Goal: Communication & Community: Answer question/provide support

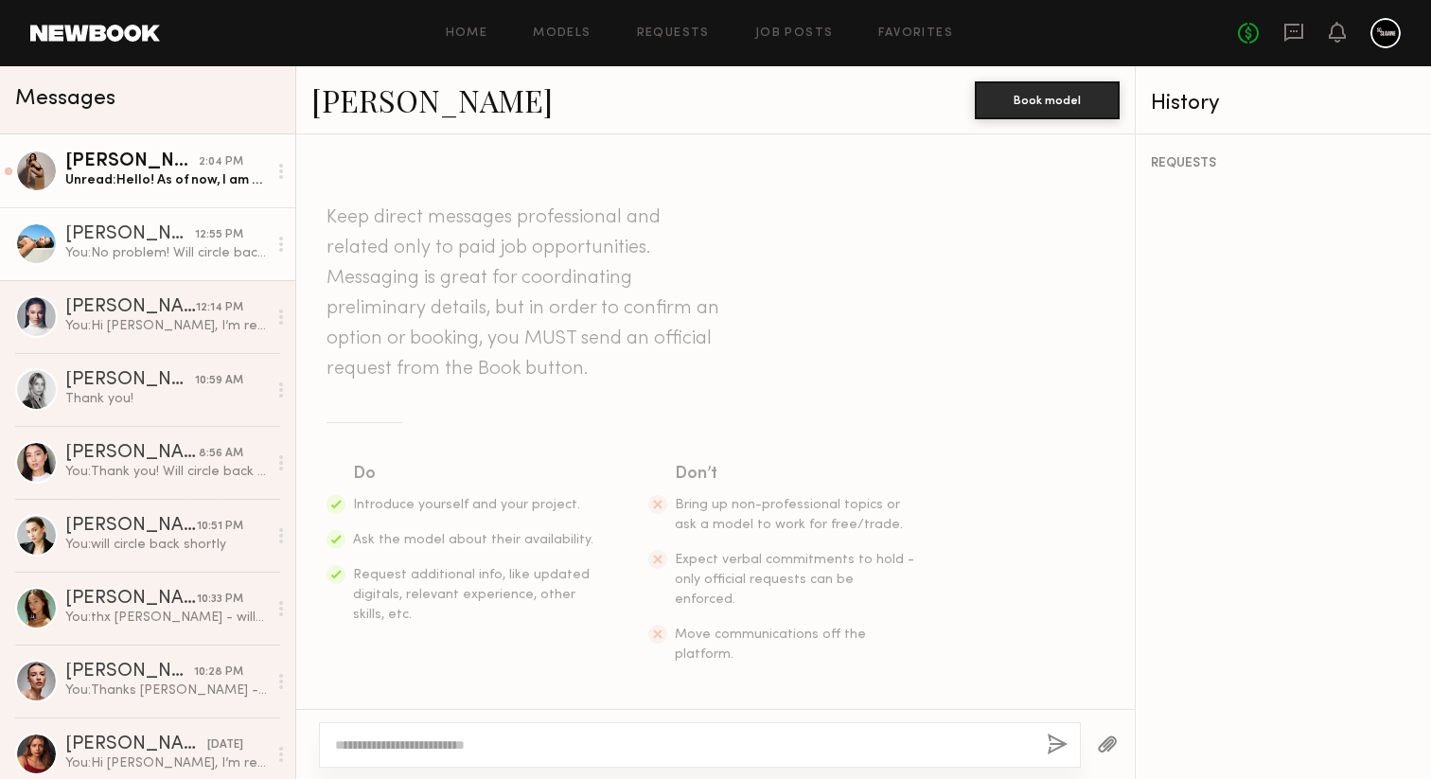
scroll to position [2860, 0]
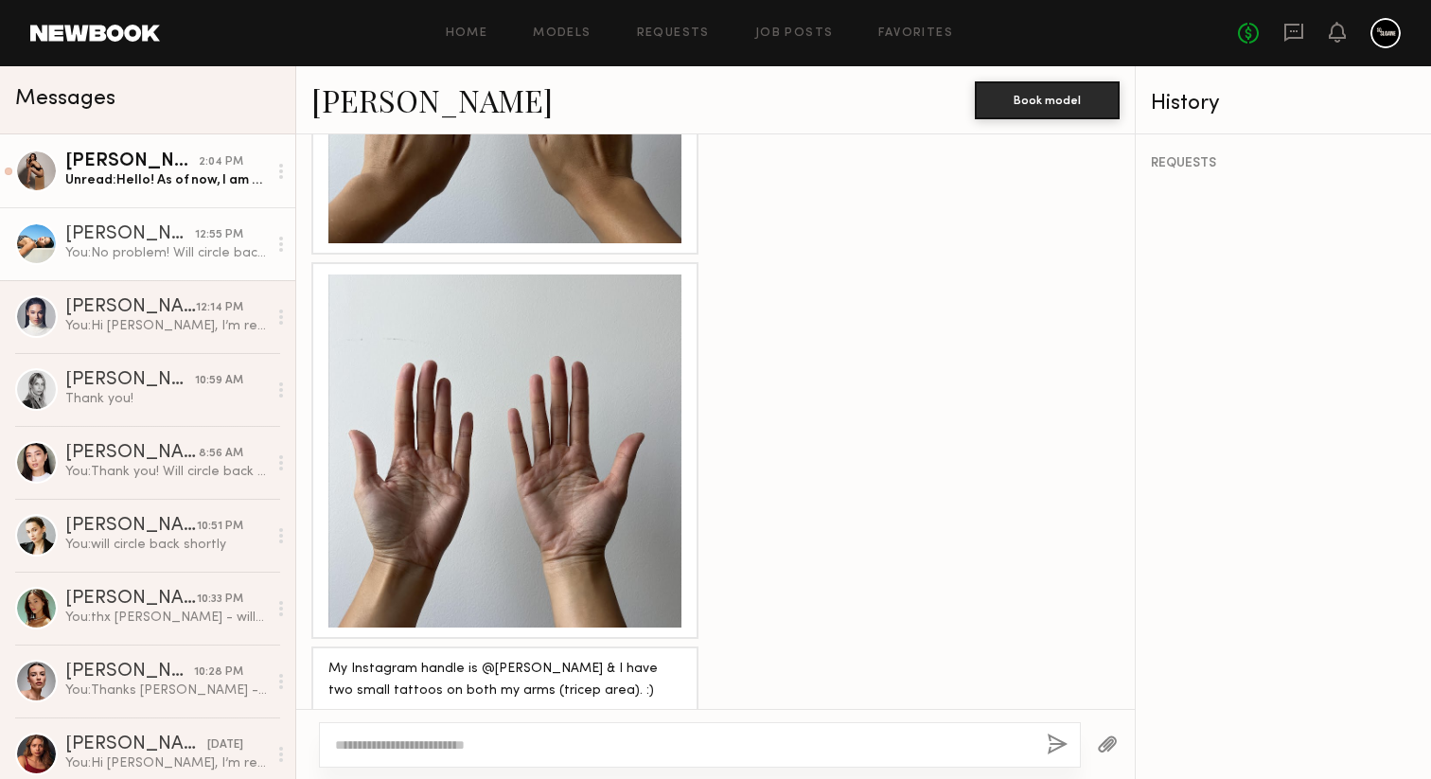
click at [205, 175] on div "Unread: Hello! As of now, I am unsure if I will be available at the end of Octo…" at bounding box center [166, 180] width 202 height 18
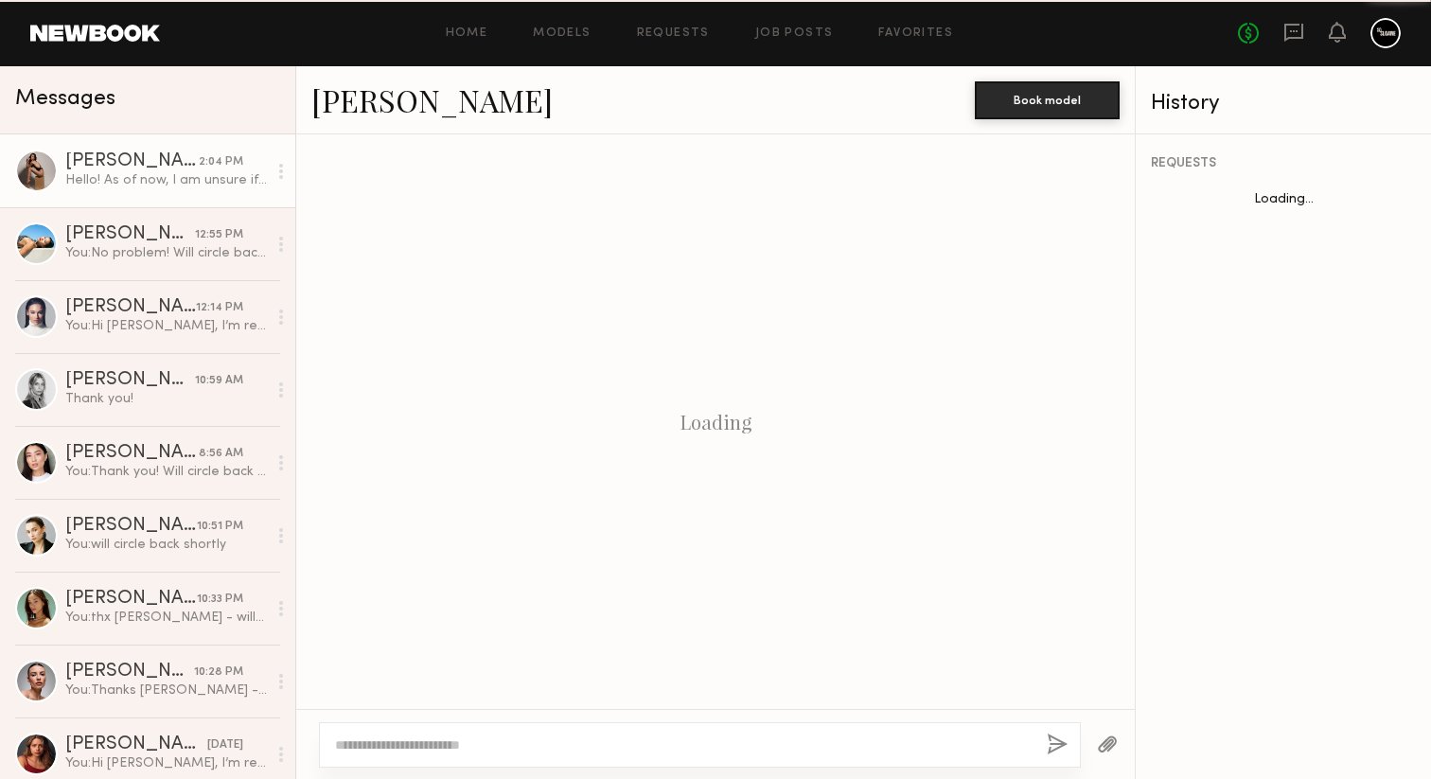
scroll to position [2891, 0]
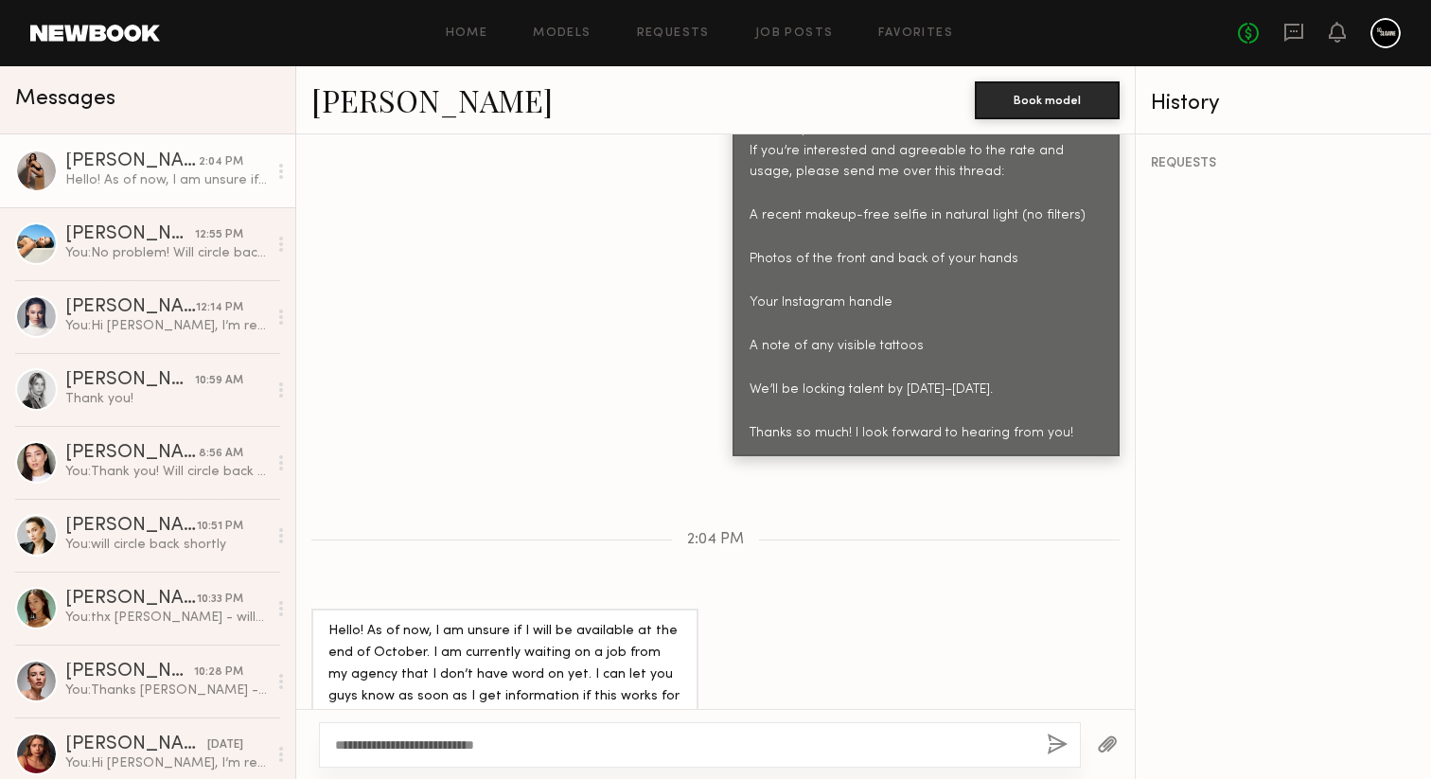
type textarea "**********"
click at [1058, 741] on button "button" at bounding box center [1057, 746] width 21 height 24
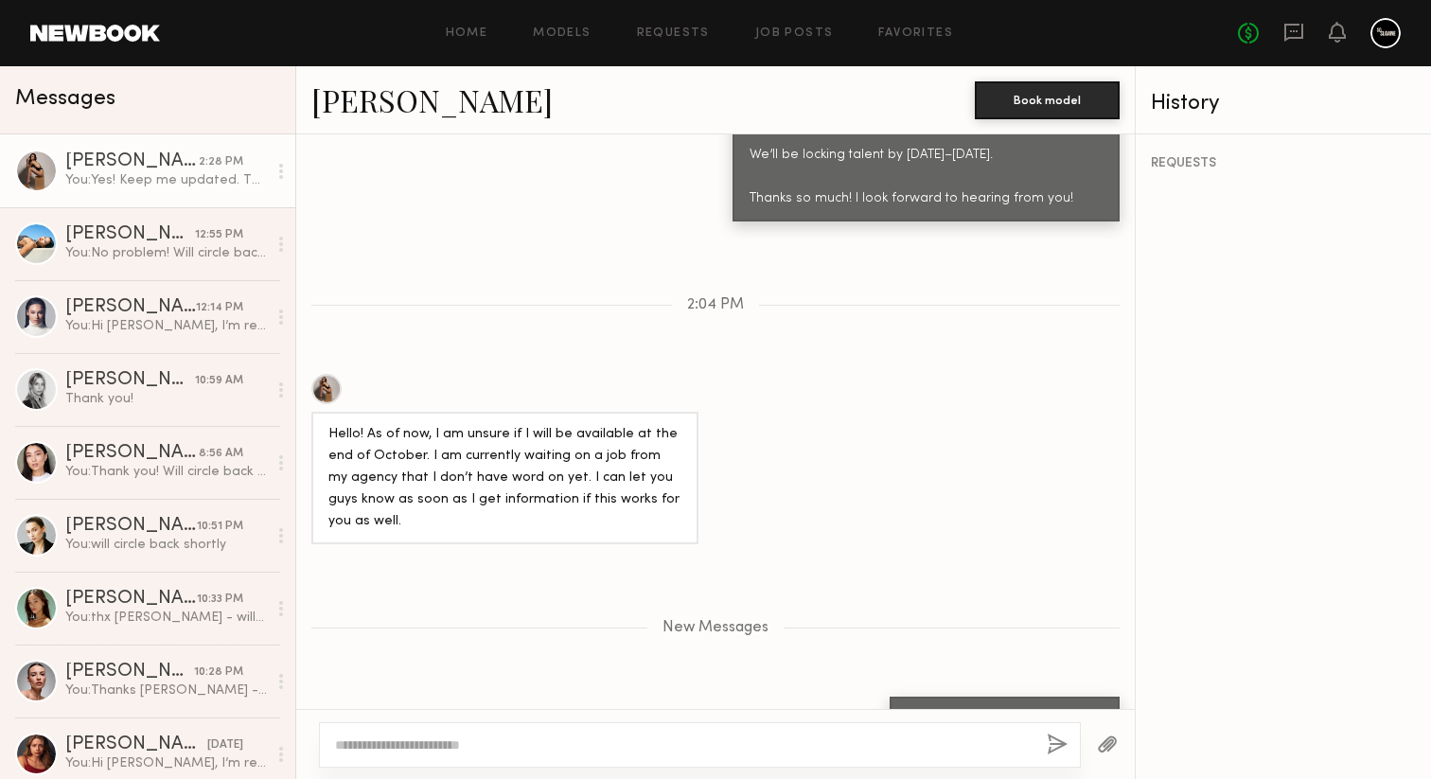
click at [78, 157] on div "Claire A." at bounding box center [131, 161] width 133 height 19
click at [20, 167] on div at bounding box center [36, 171] width 43 height 43
click at [41, 177] on div at bounding box center [36, 171] width 43 height 43
click at [355, 107] on link "[PERSON_NAME]" at bounding box center [431, 100] width 241 height 41
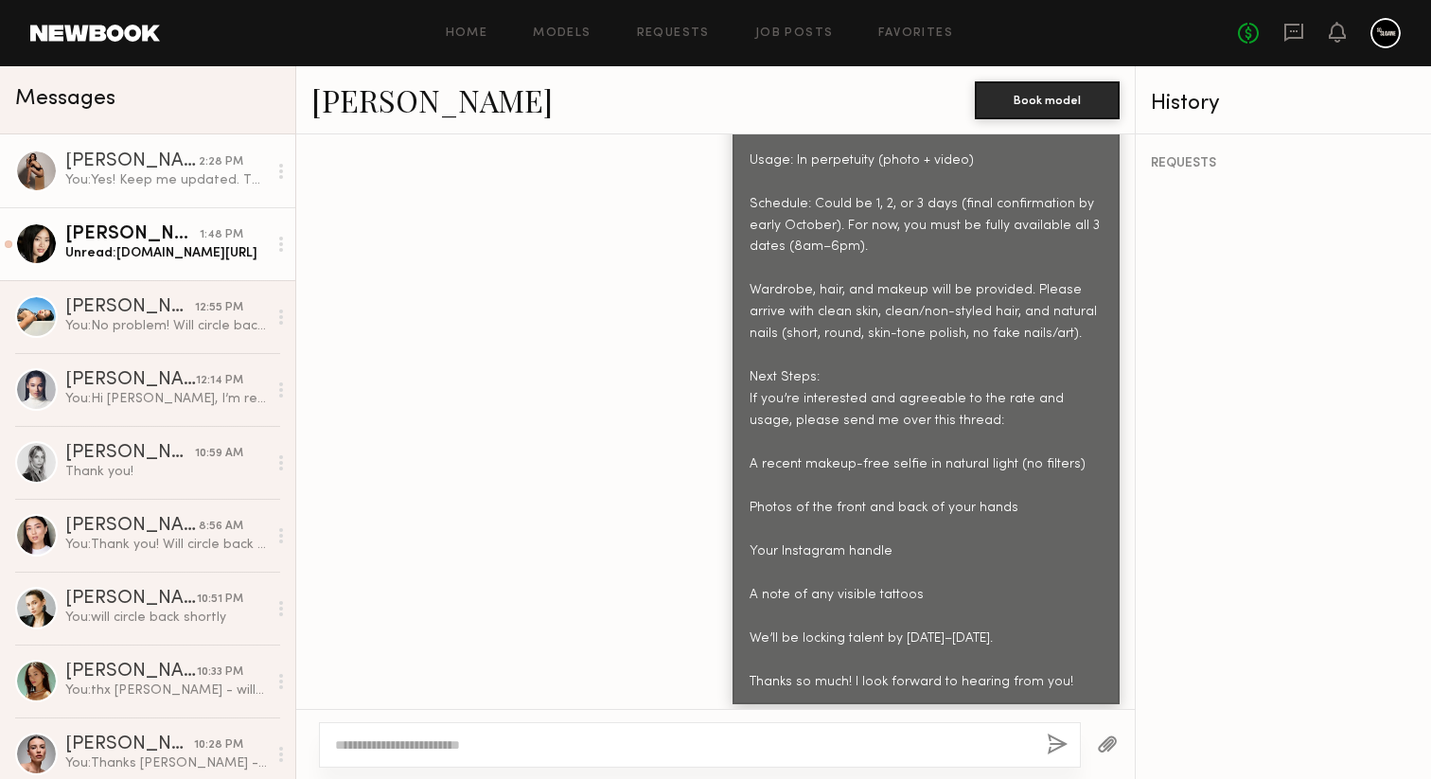
scroll to position [3165, 0]
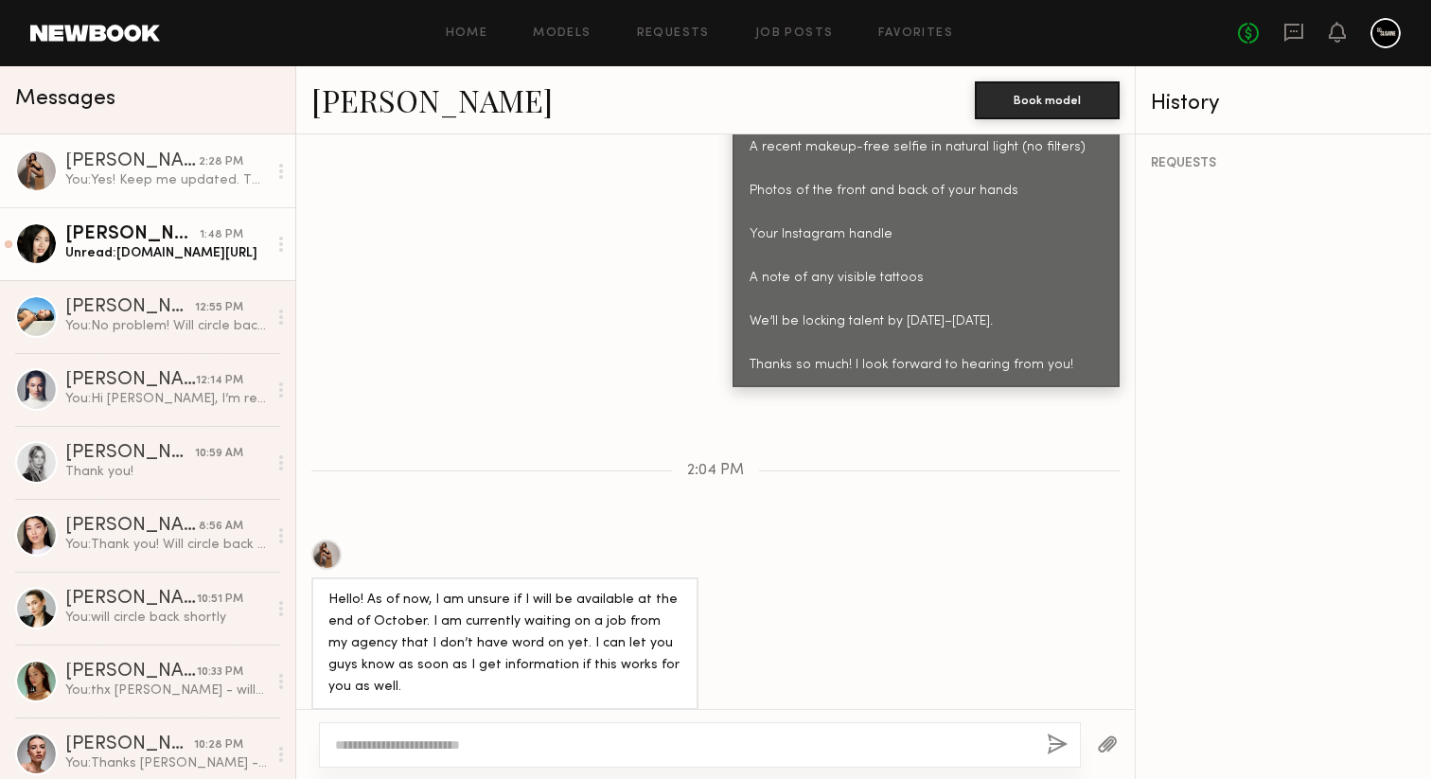
click at [157, 246] on div "Unread: Instagram.com/jennmingl" at bounding box center [166, 253] width 202 height 18
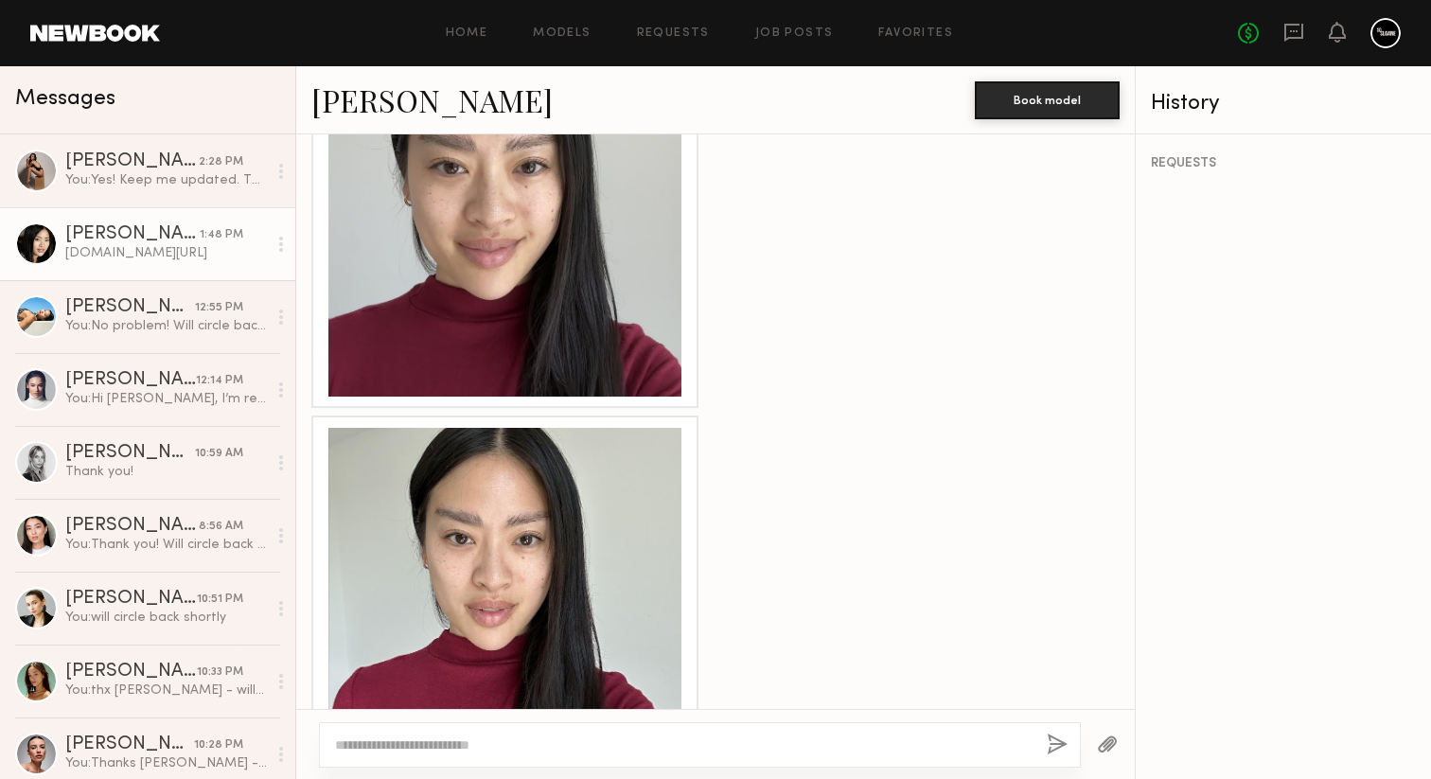
scroll to position [3789, 0]
click at [536, 542] on div at bounding box center [505, 603] width 353 height 353
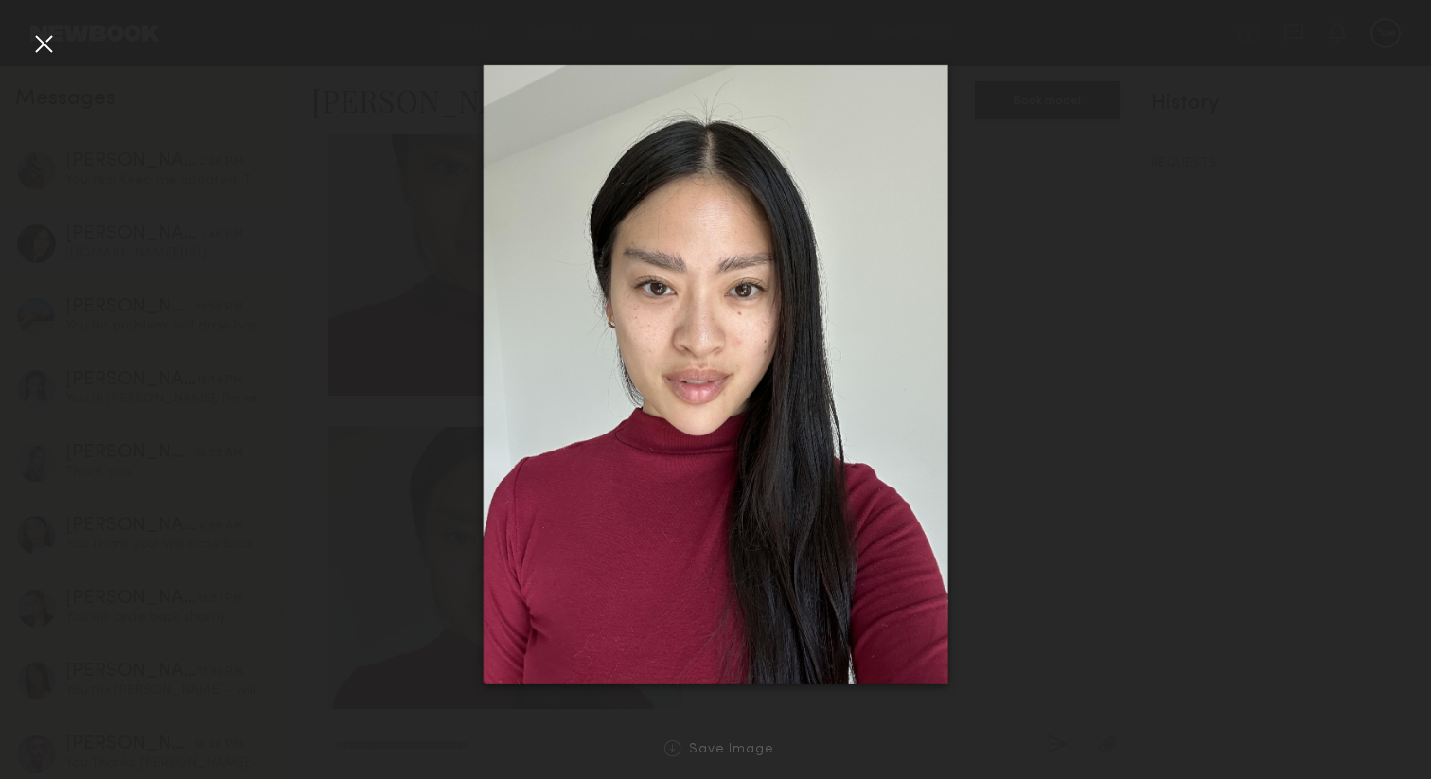
click at [46, 33] on div at bounding box center [43, 43] width 30 height 30
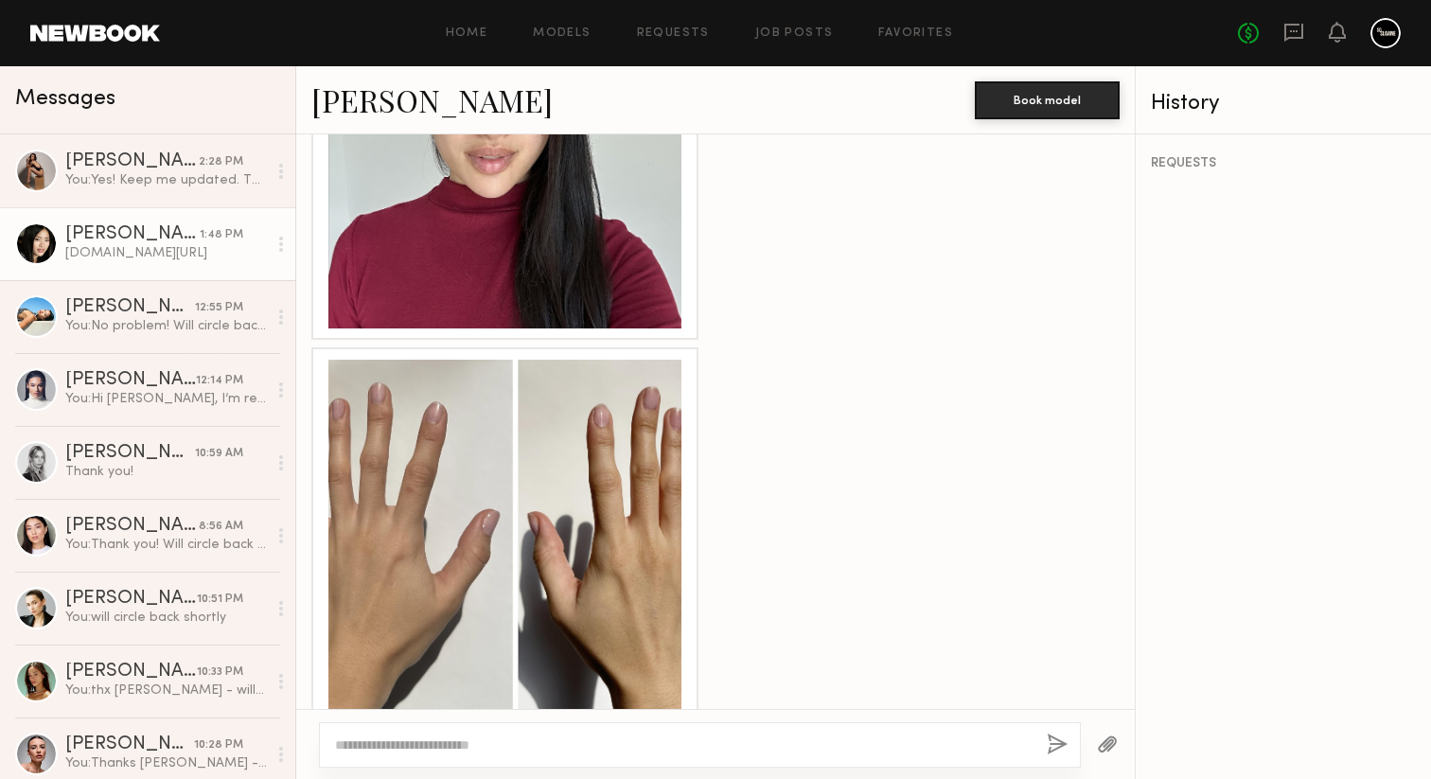
scroll to position [4251, 0]
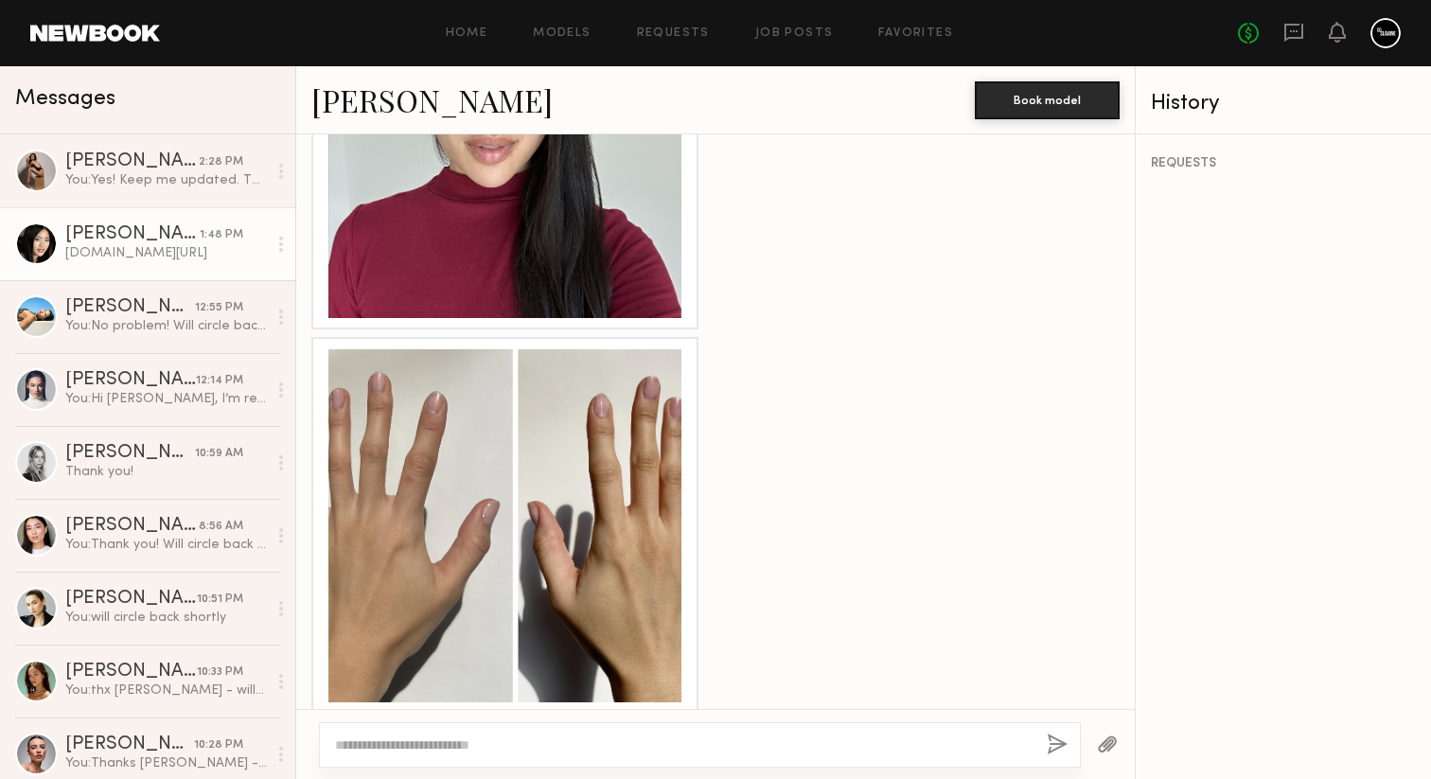
click at [510, 531] on div at bounding box center [505, 525] width 353 height 353
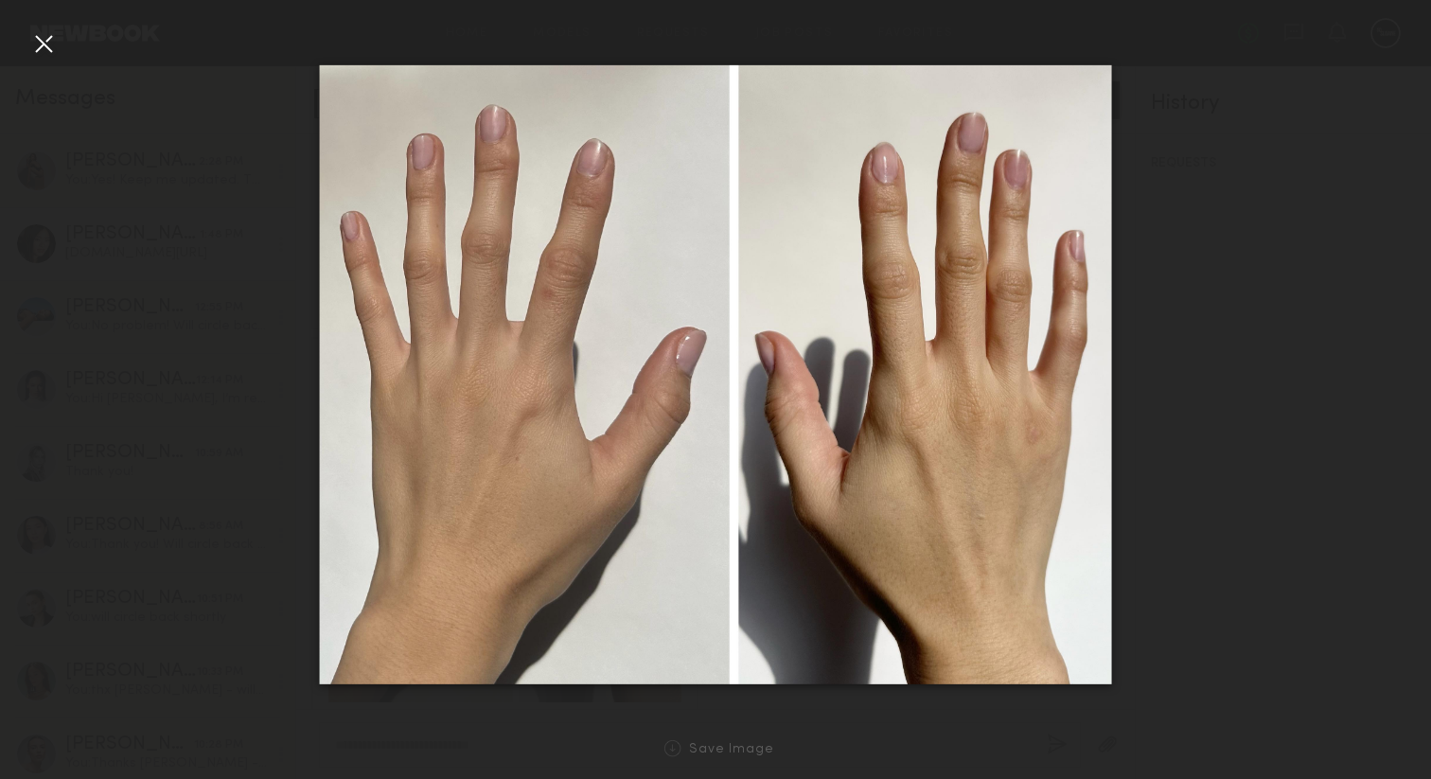
click at [51, 36] on div at bounding box center [43, 43] width 30 height 30
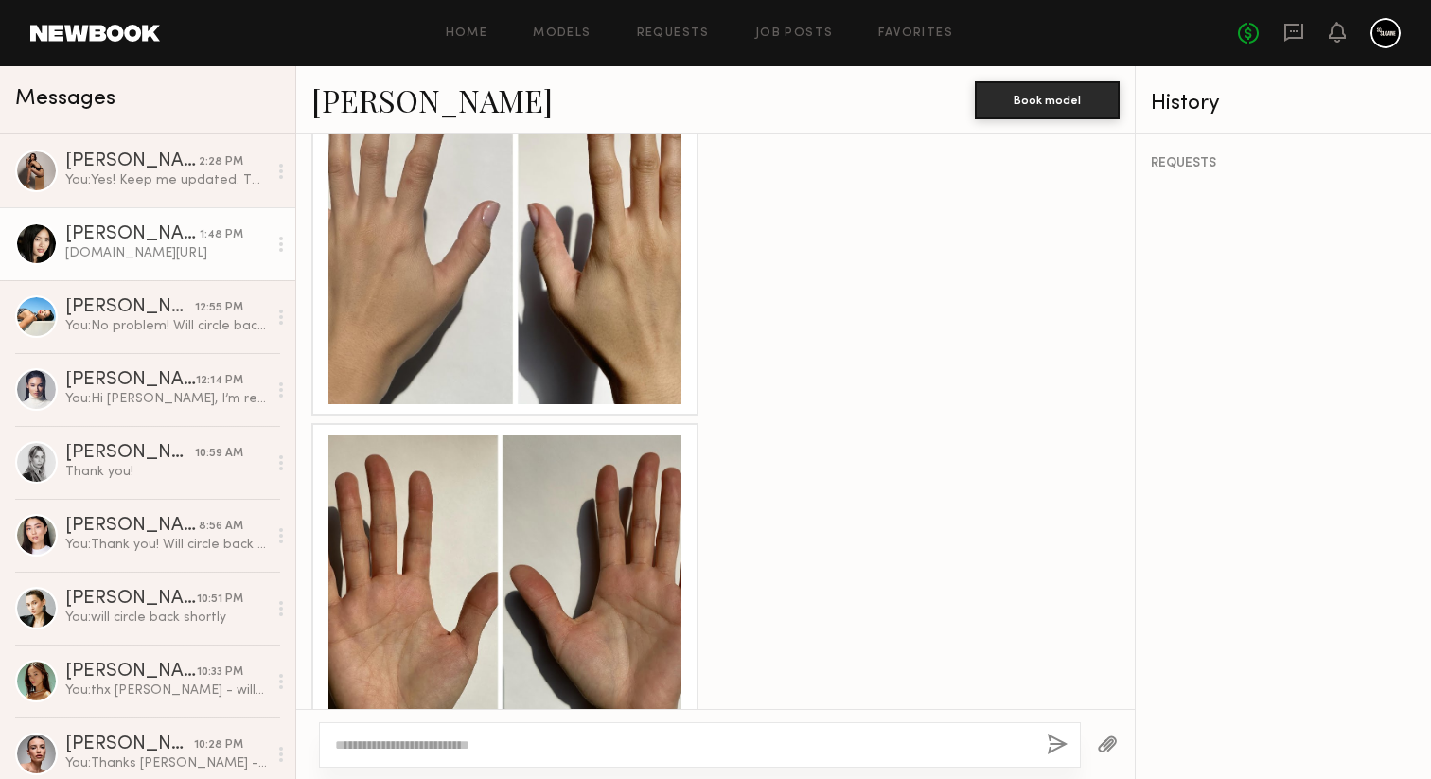
scroll to position [4703, 0]
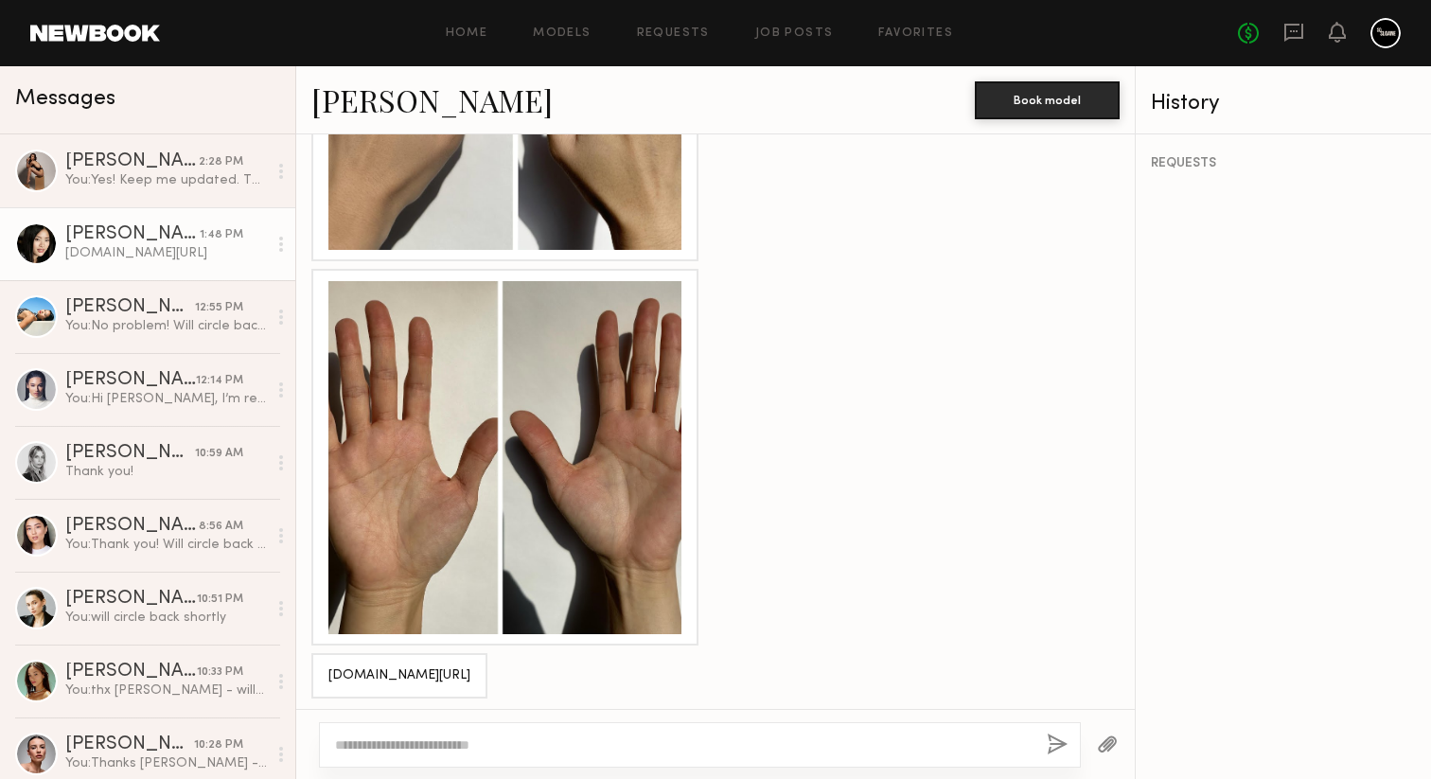
click at [592, 471] on div at bounding box center [505, 457] width 353 height 353
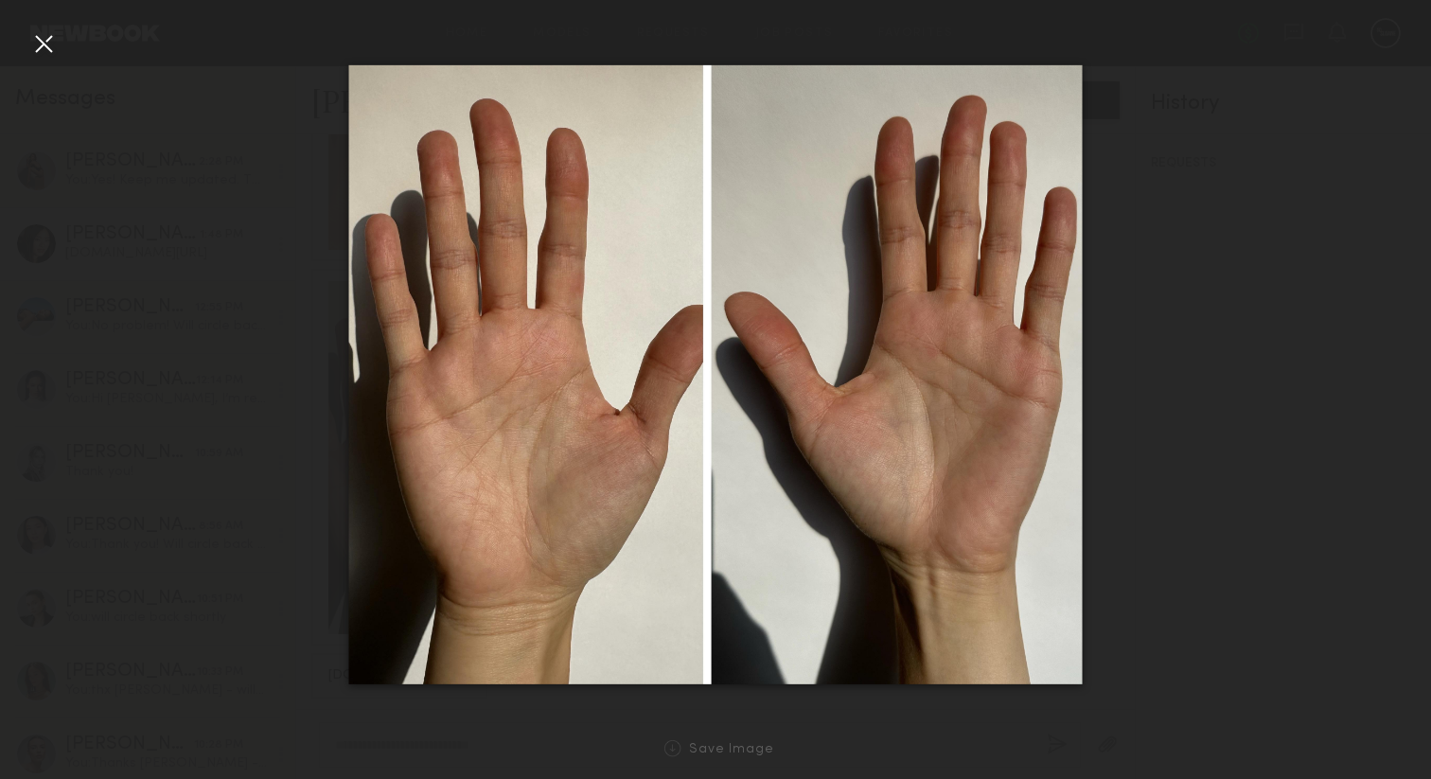
click at [55, 46] on div at bounding box center [43, 43] width 30 height 30
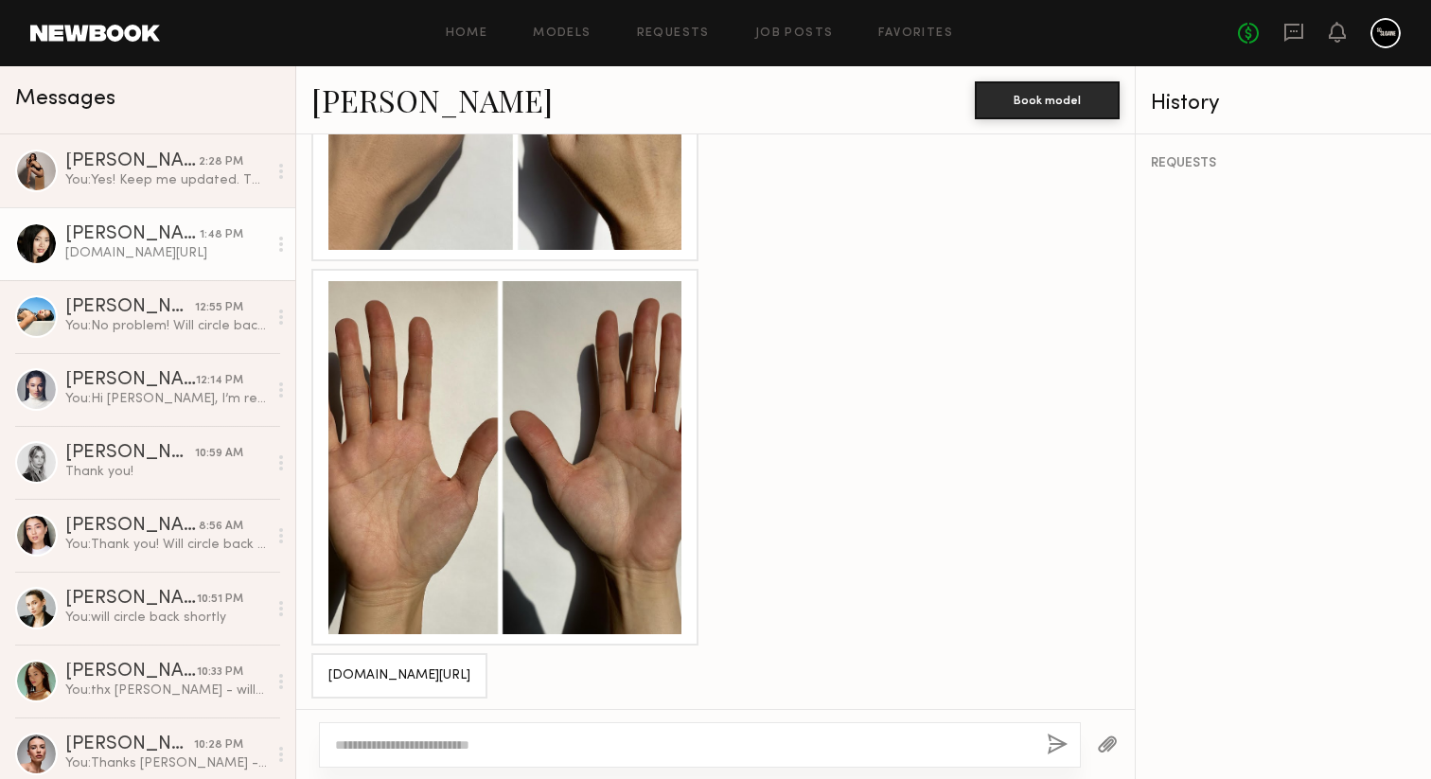
drag, startPoint x: 485, startPoint y: 670, endPoint x: 327, endPoint y: 664, distance: 158.2
click at [327, 664] on div "[DOMAIN_NAME][URL]" at bounding box center [399, 675] width 176 height 45
copy div "[DOMAIN_NAME][URL]"
drag, startPoint x: 336, startPoint y: 664, endPoint x: 1218, endPoint y: 10, distance: 1097.1
click at [0, 0] on nb-messenger-layout "Home Models Requests Job Posts Favorites Sign Out No fees up to $5,000 Messages…" at bounding box center [715, 389] width 1431 height 779
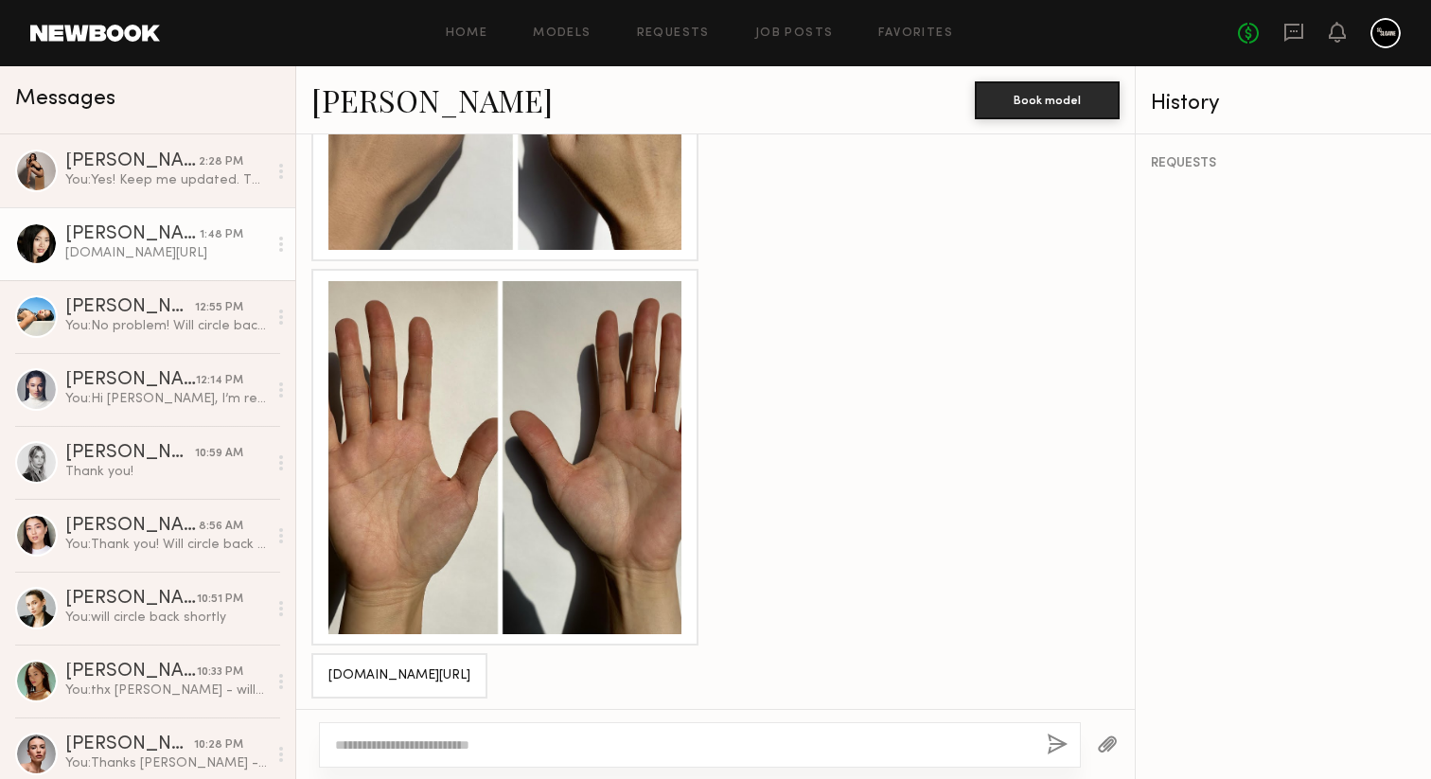
click at [531, 746] on textarea at bounding box center [683, 745] width 697 height 19
type textarea "**********"
click at [1061, 747] on button "button" at bounding box center [1057, 746] width 21 height 24
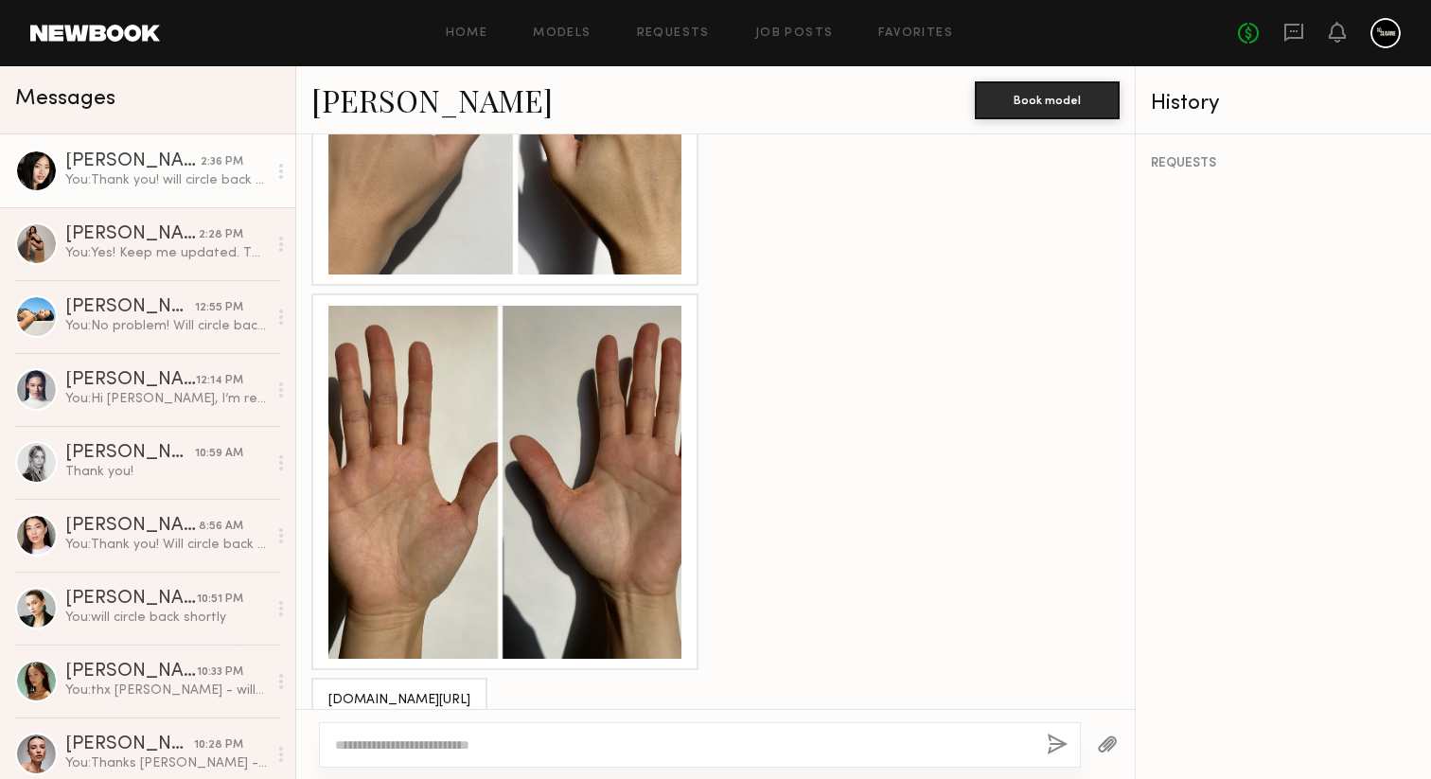
scroll to position [4495, 0]
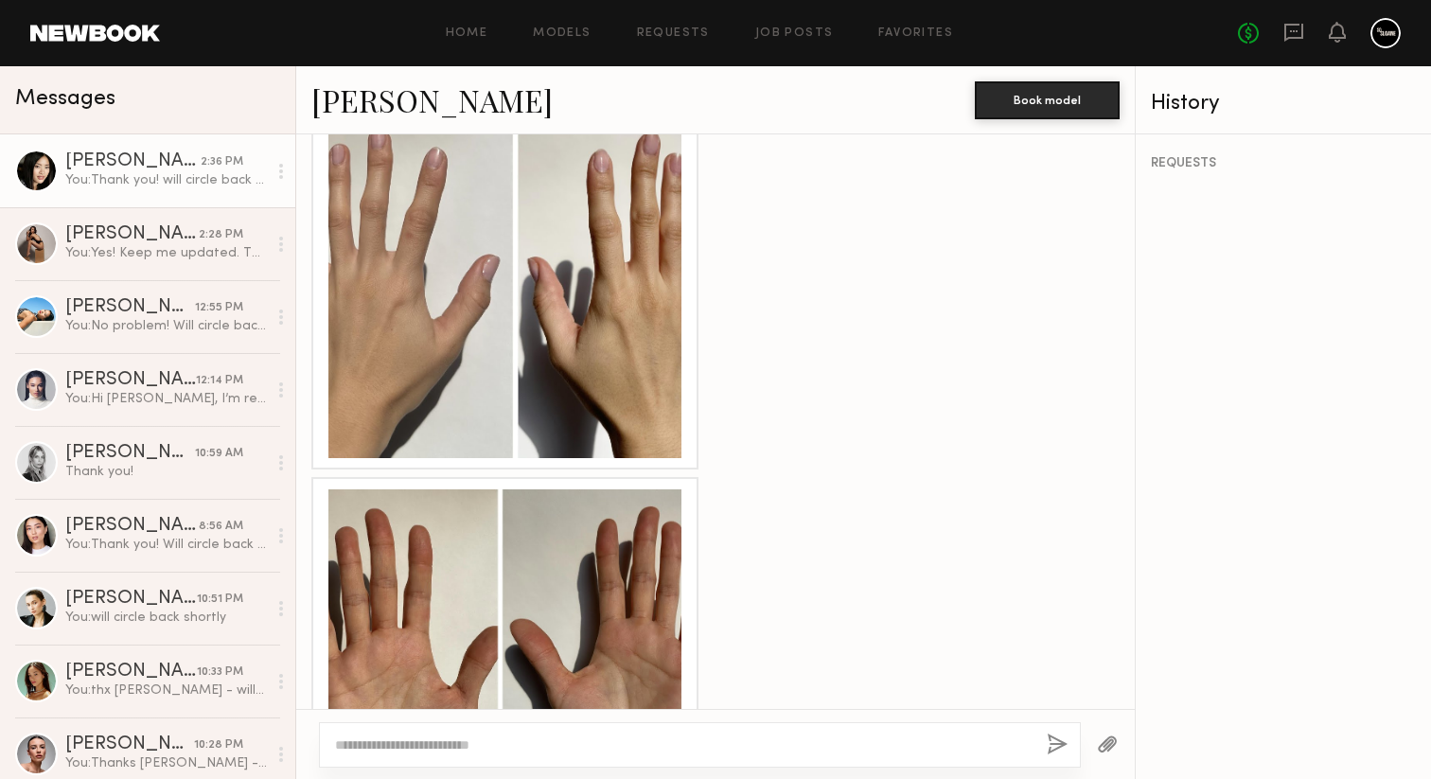
click at [400, 98] on link "[PERSON_NAME]" at bounding box center [431, 100] width 241 height 41
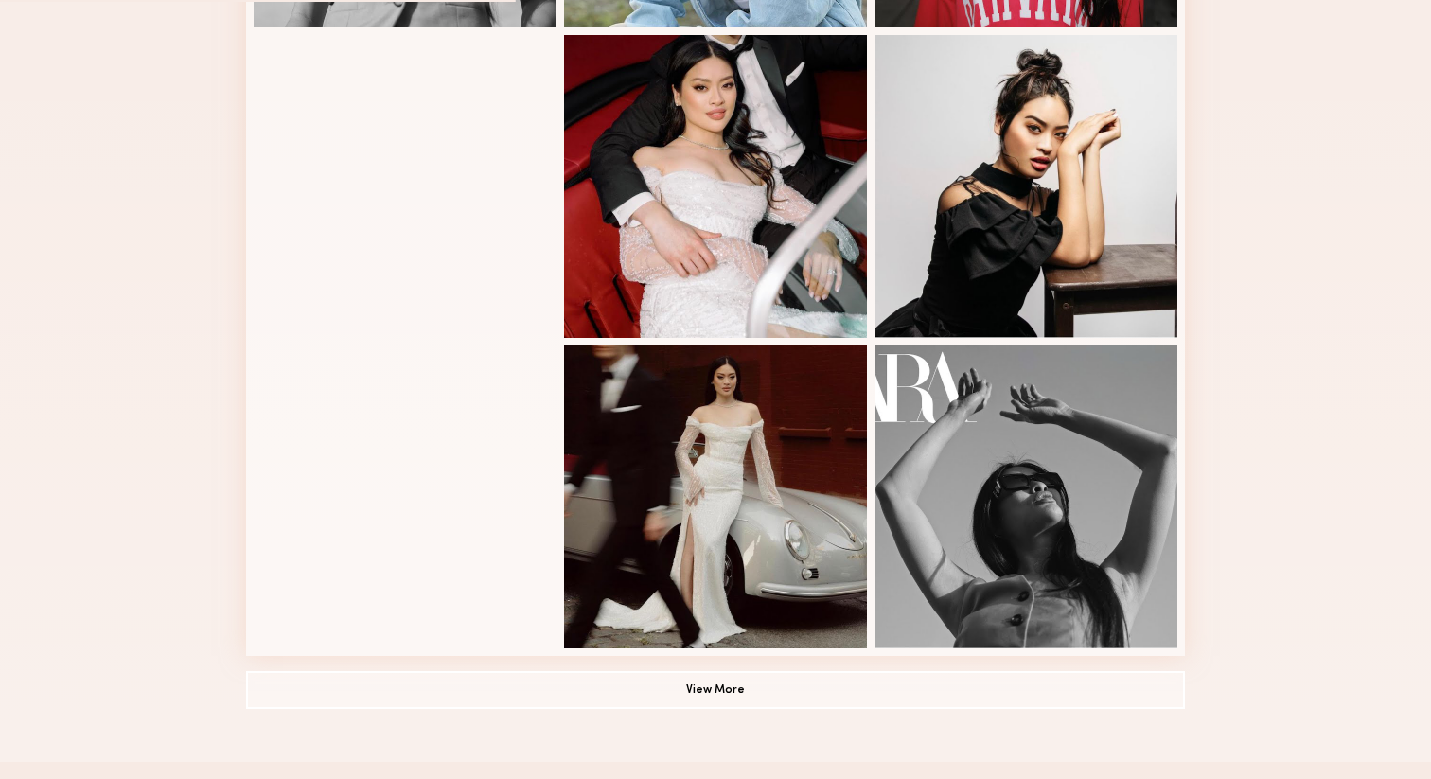
scroll to position [1165, 0]
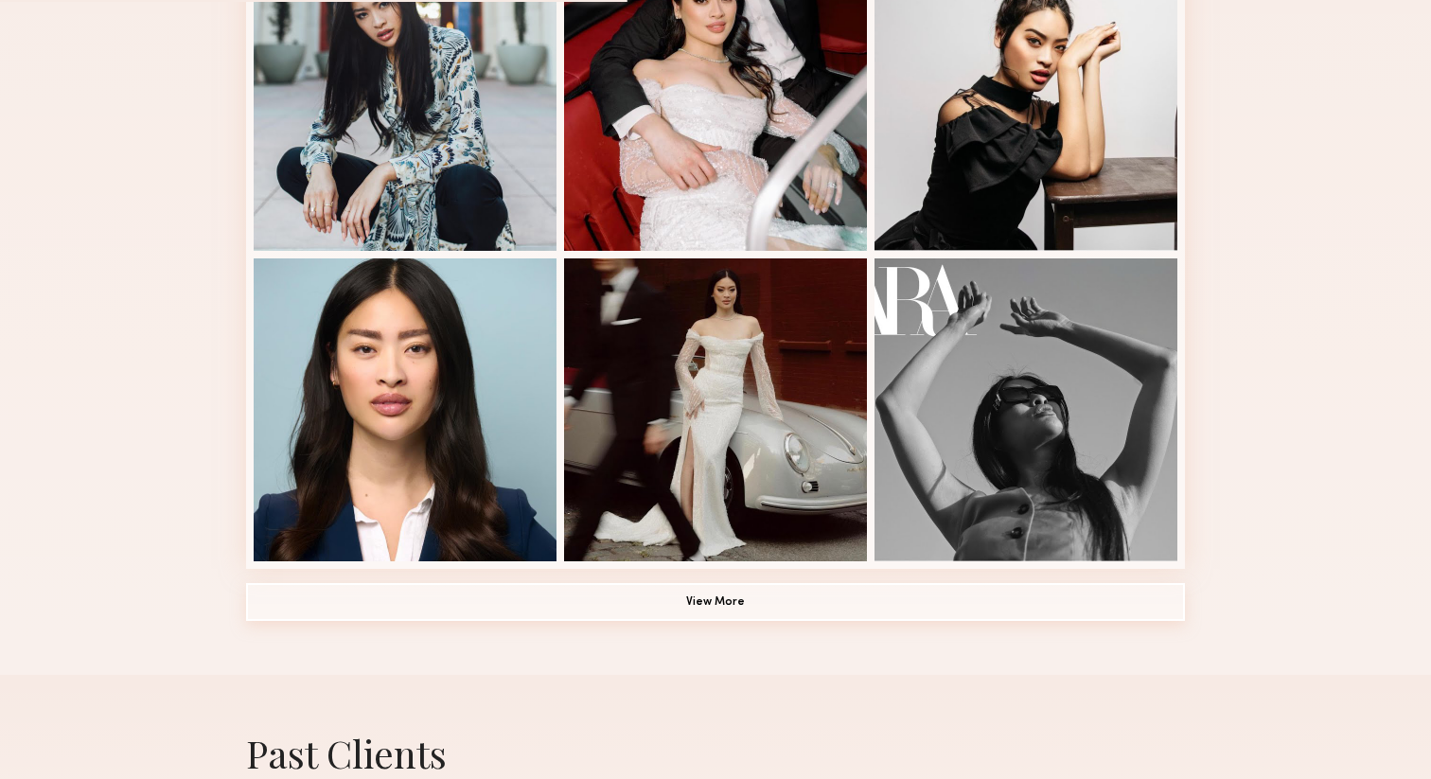
click at [738, 606] on button "View More" at bounding box center [715, 602] width 939 height 38
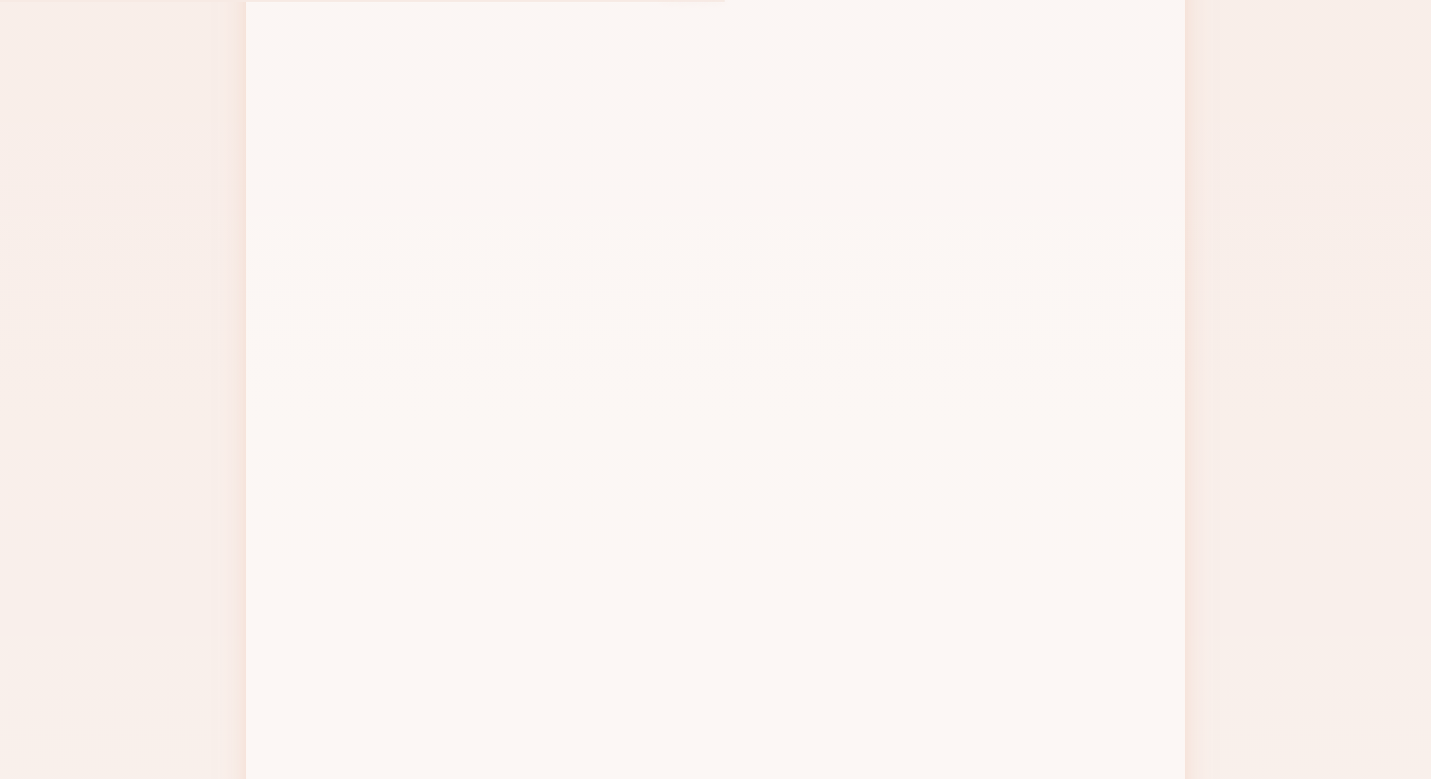
scroll to position [2231, 0]
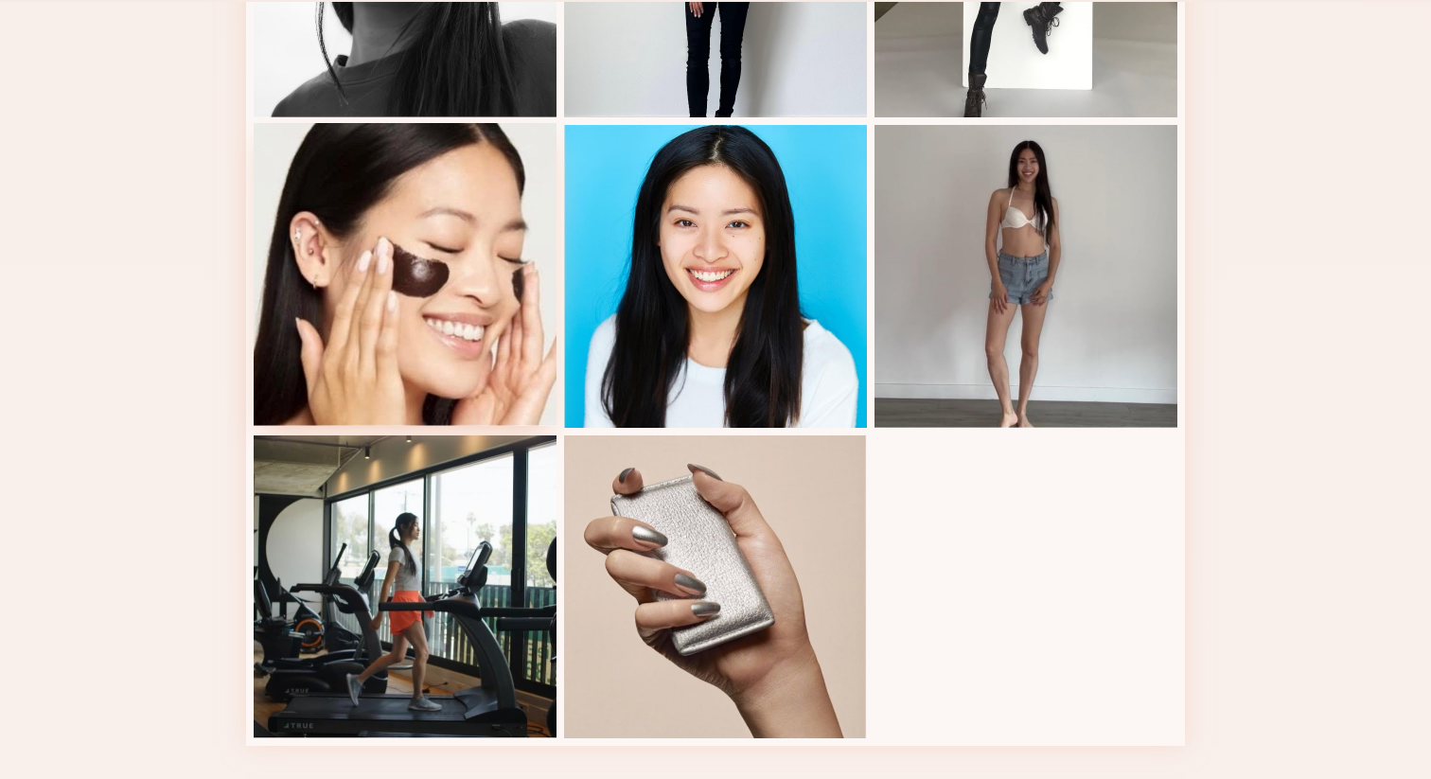
click at [474, 354] on div at bounding box center [405, 274] width 303 height 303
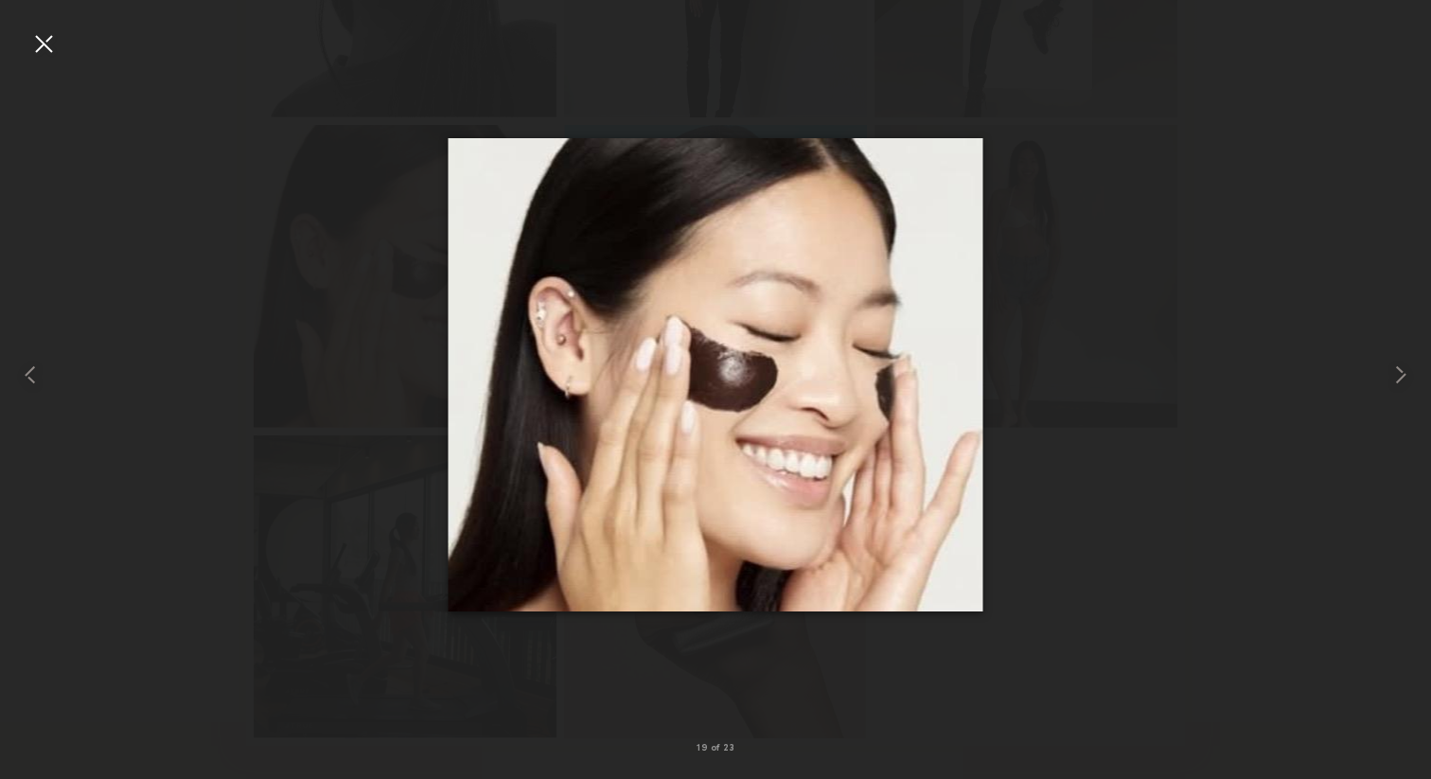
click at [46, 36] on div at bounding box center [43, 43] width 30 height 30
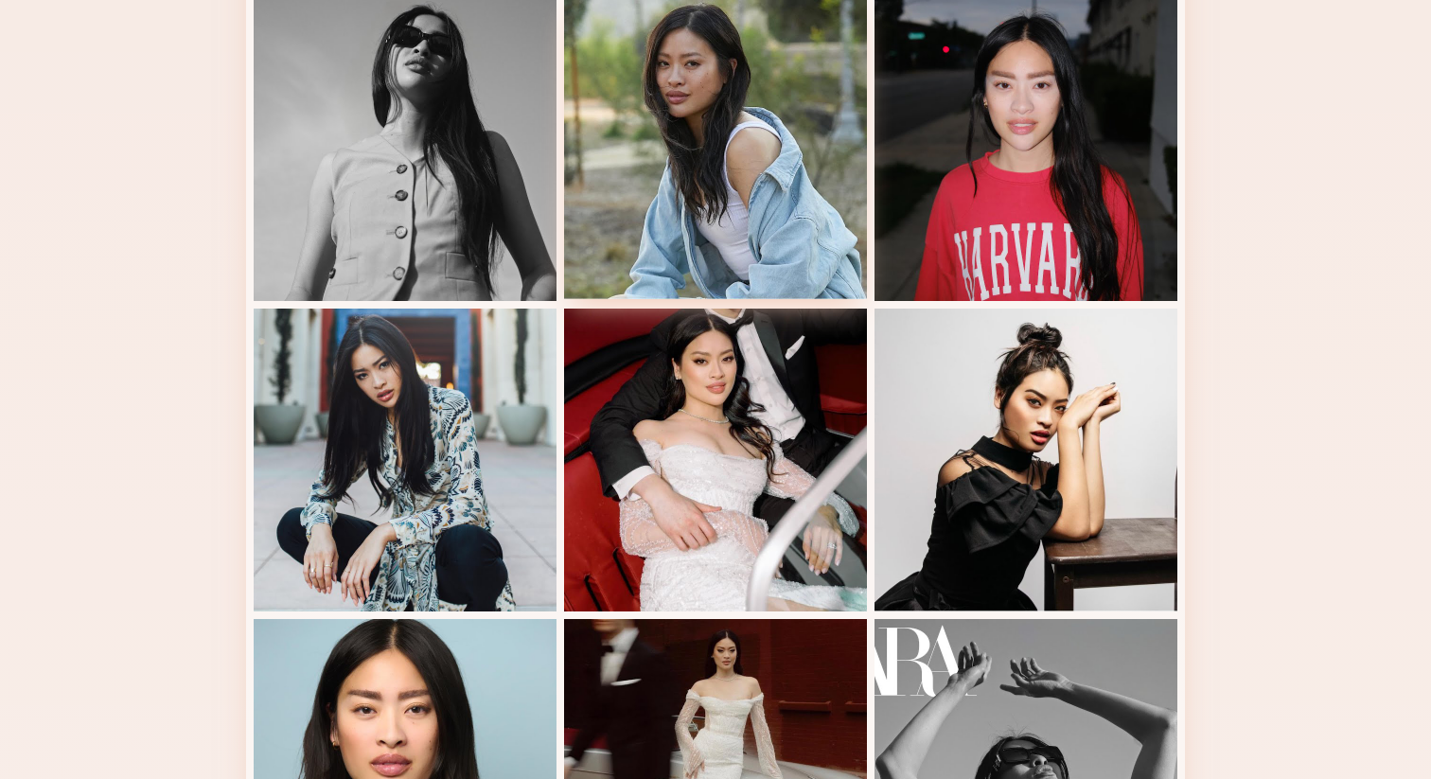
scroll to position [811, 0]
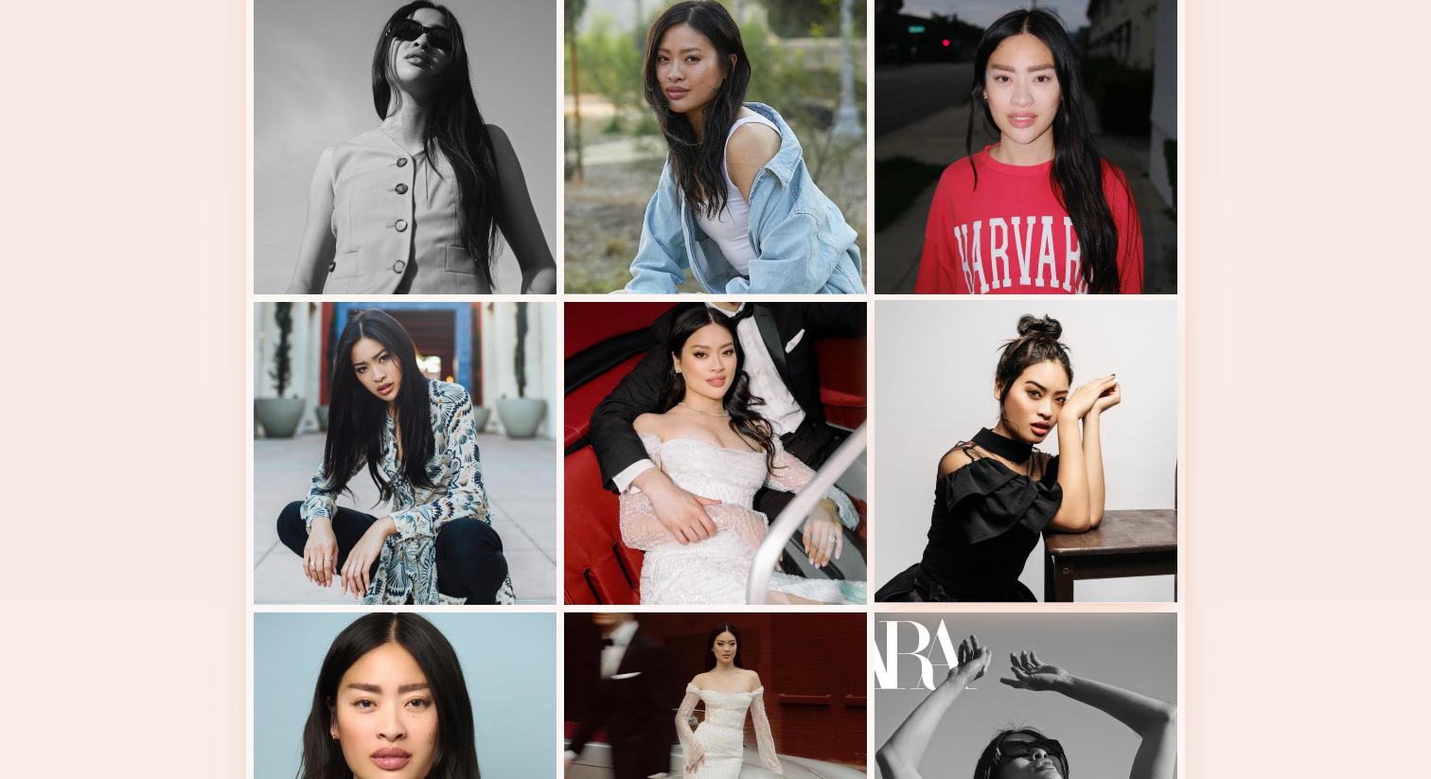
click at [992, 488] on div at bounding box center [1026, 451] width 303 height 303
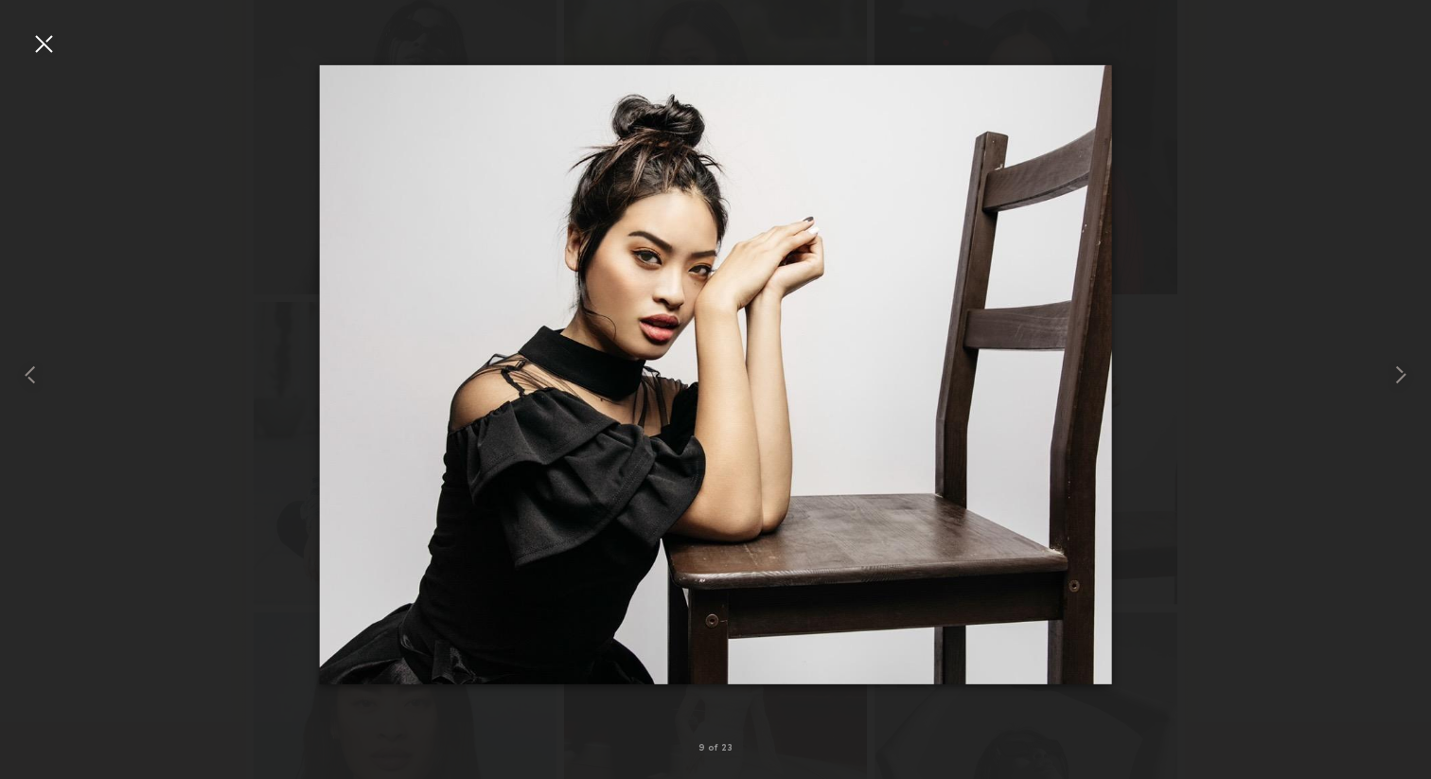
drag, startPoint x: 639, startPoint y: 276, endPoint x: 1024, endPoint y: 1, distance: 473.1
click at [0, 0] on nb-gallery-light "9 of 23" at bounding box center [715, 389] width 1431 height 779
click at [44, 45] on div at bounding box center [43, 43] width 30 height 30
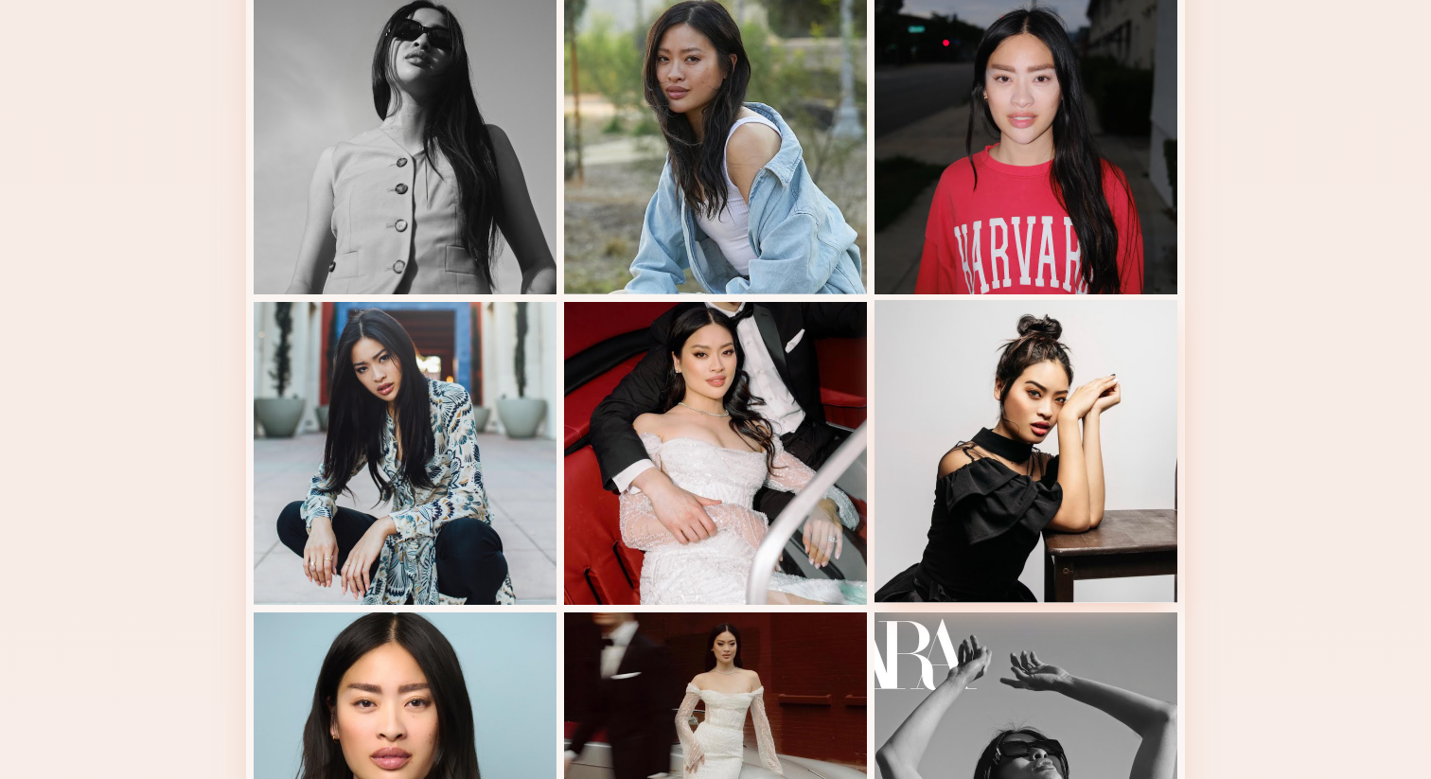
click at [1090, 435] on div at bounding box center [1026, 451] width 303 height 303
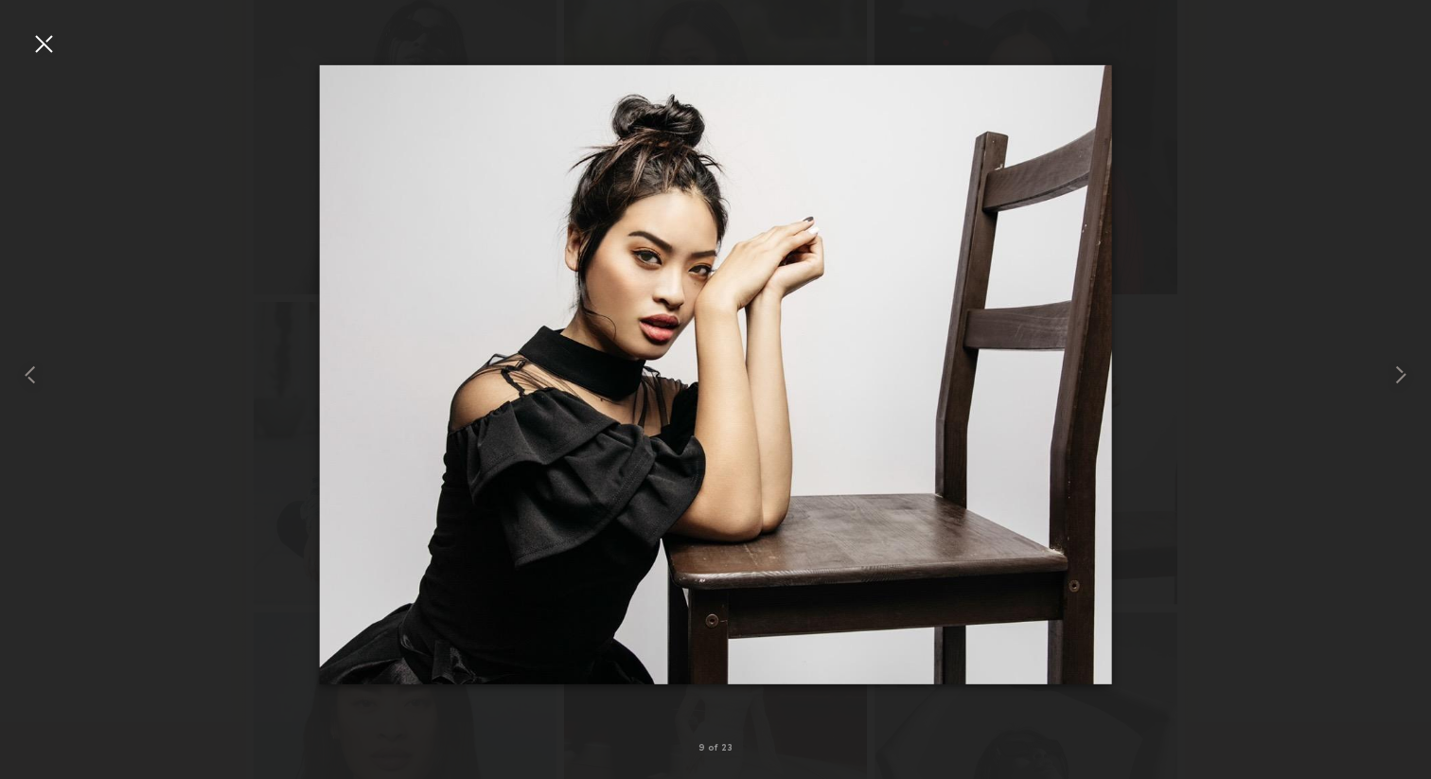
click at [41, 43] on div at bounding box center [43, 43] width 30 height 30
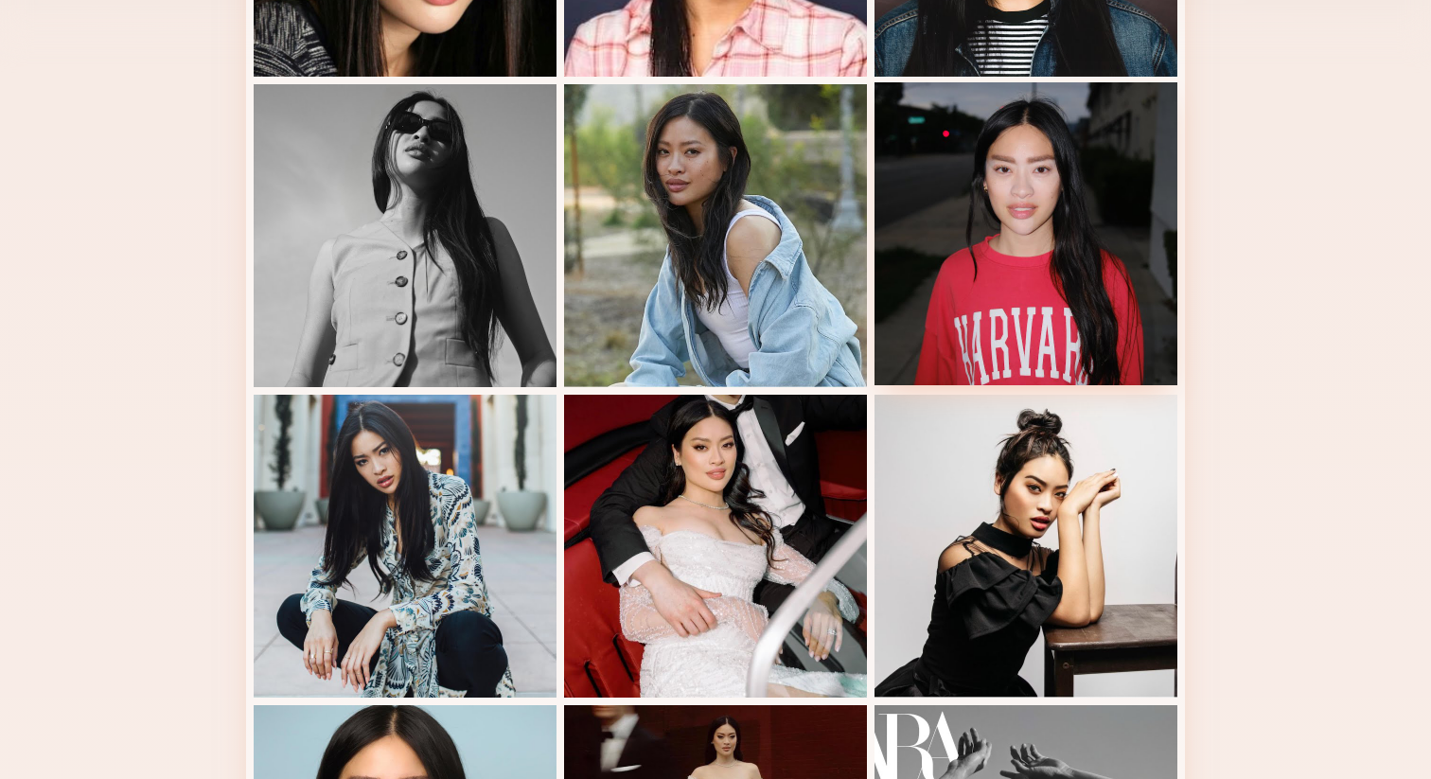
scroll to position [706, 0]
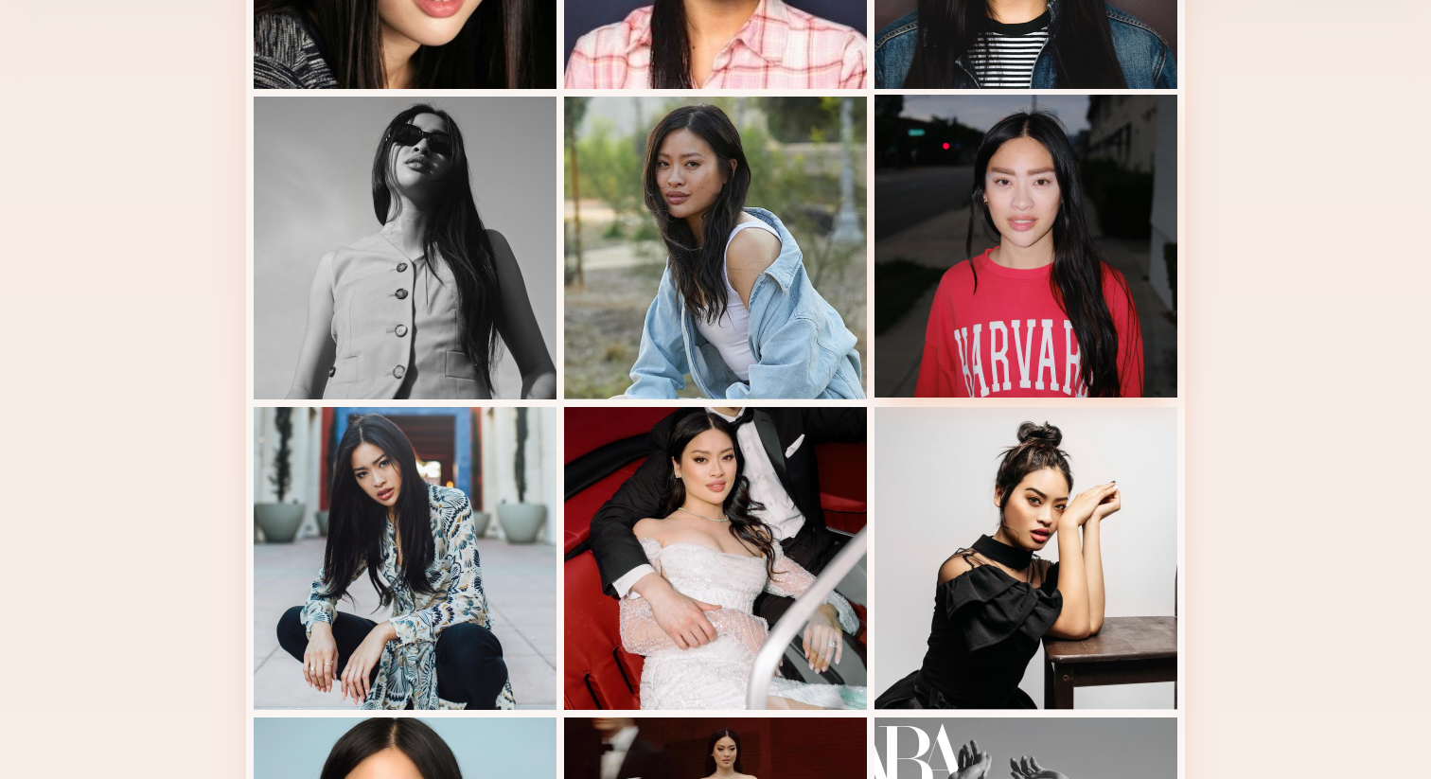
click at [1007, 231] on div at bounding box center [1026, 246] width 303 height 303
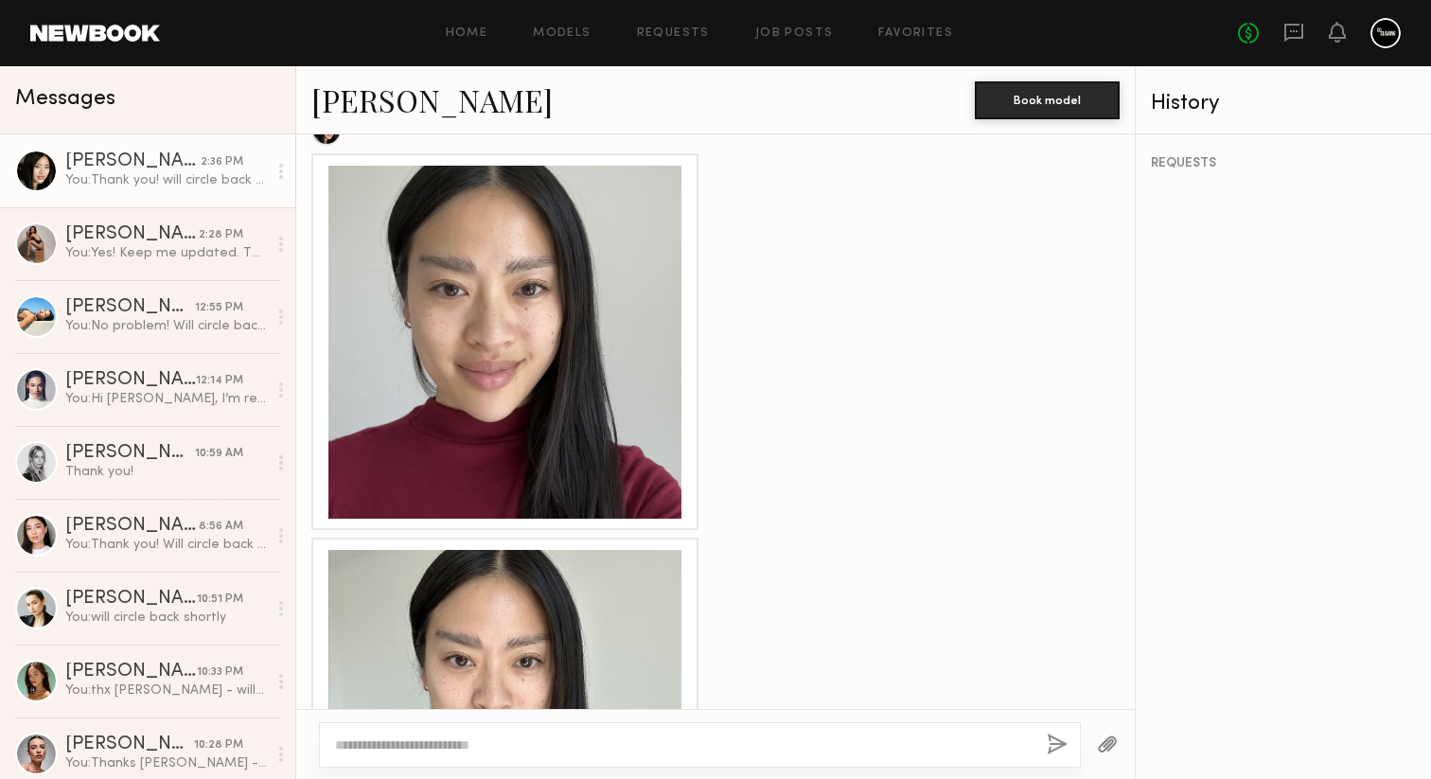
scroll to position [5297, 0]
